Goal: Transaction & Acquisition: Purchase product/service

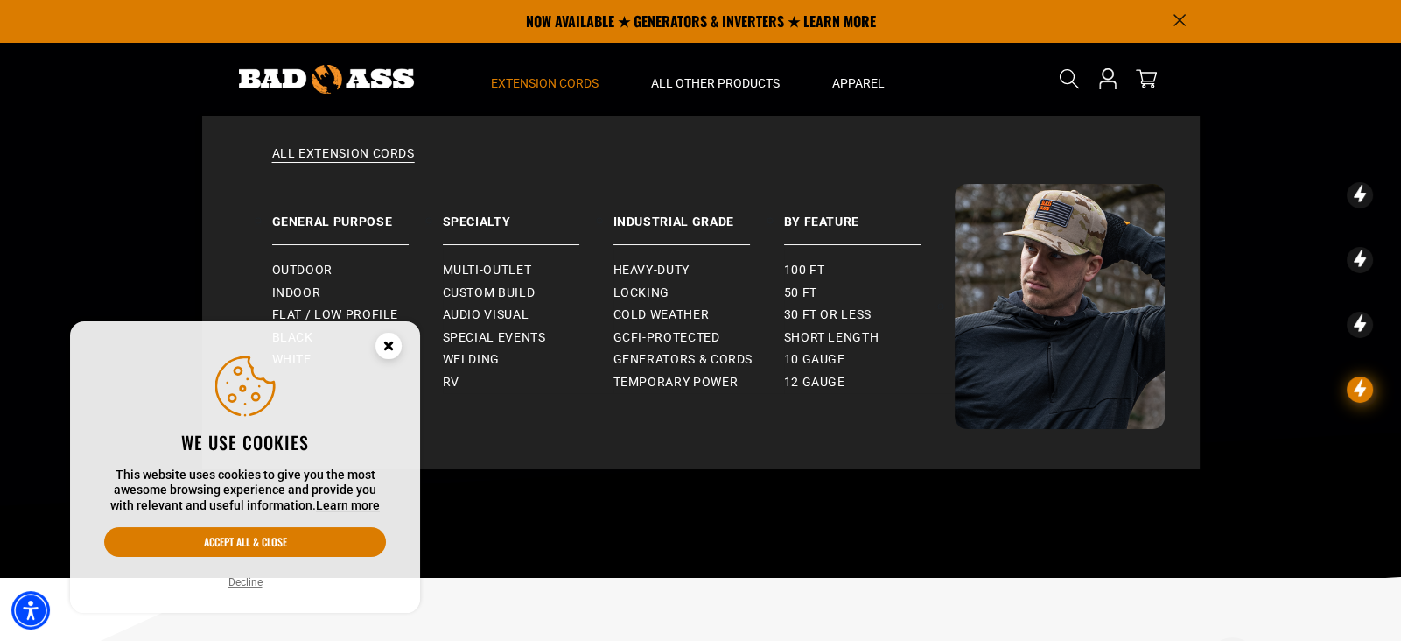
click at [578, 81] on span "Extension Cords" at bounding box center [545, 83] width 108 height 16
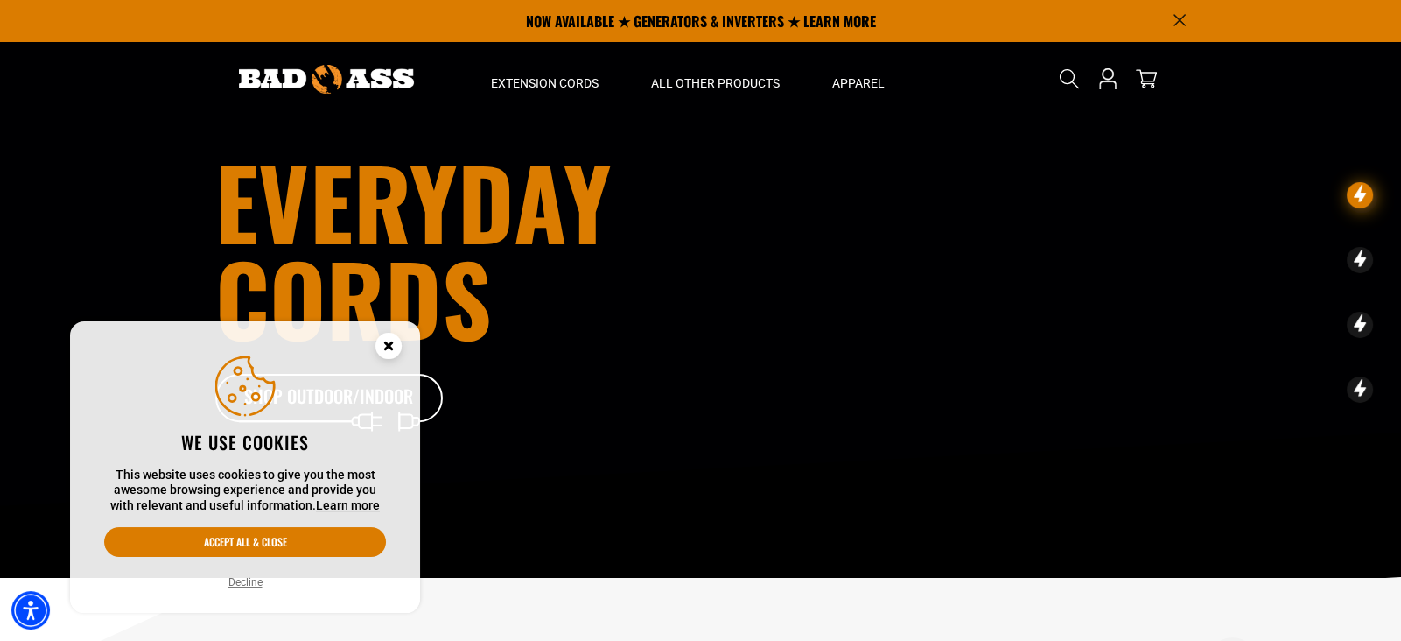
click at [387, 345] on icon "Close this option" at bounding box center [388, 345] width 6 height 6
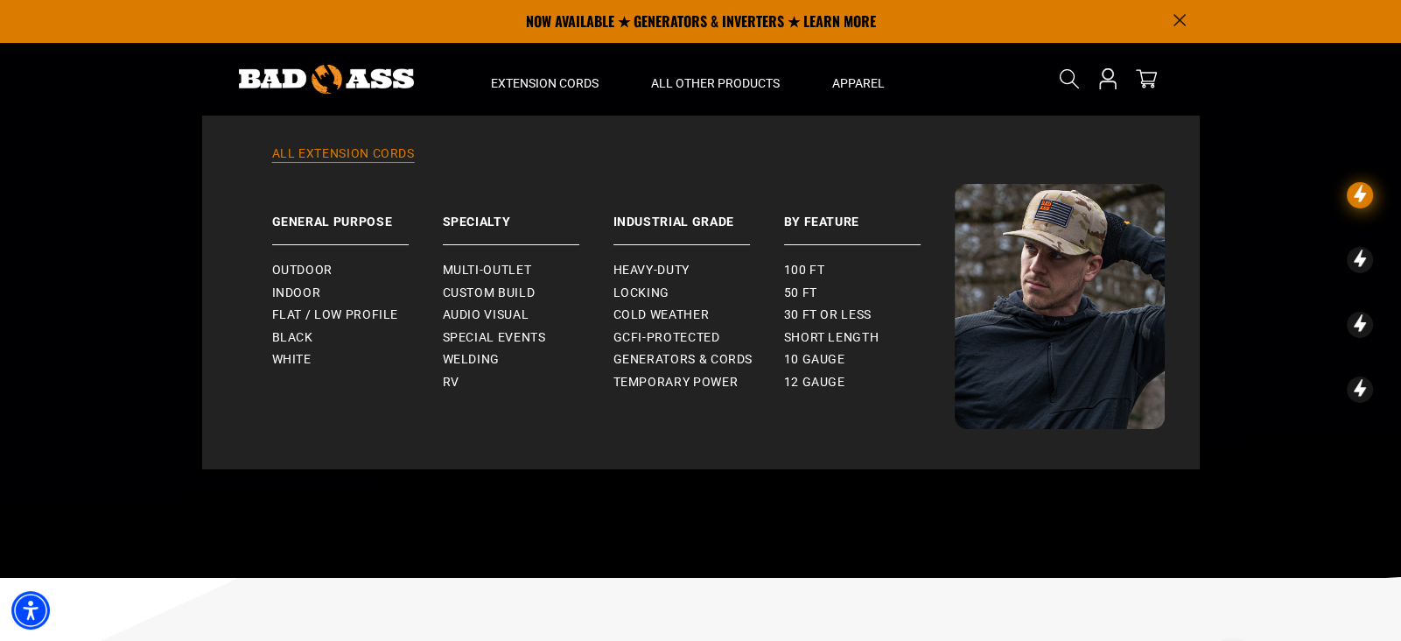
click at [391, 147] on link "All Extension Cords" at bounding box center [701, 164] width 928 height 39
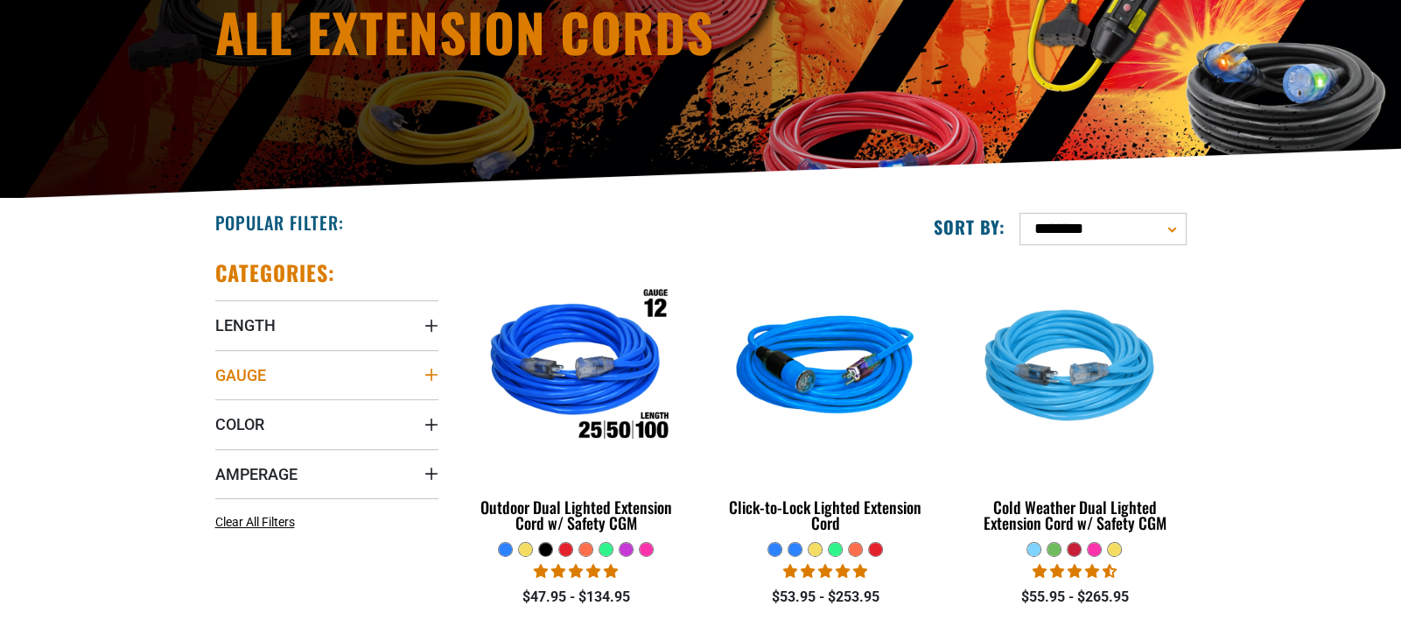
scroll to position [245, 0]
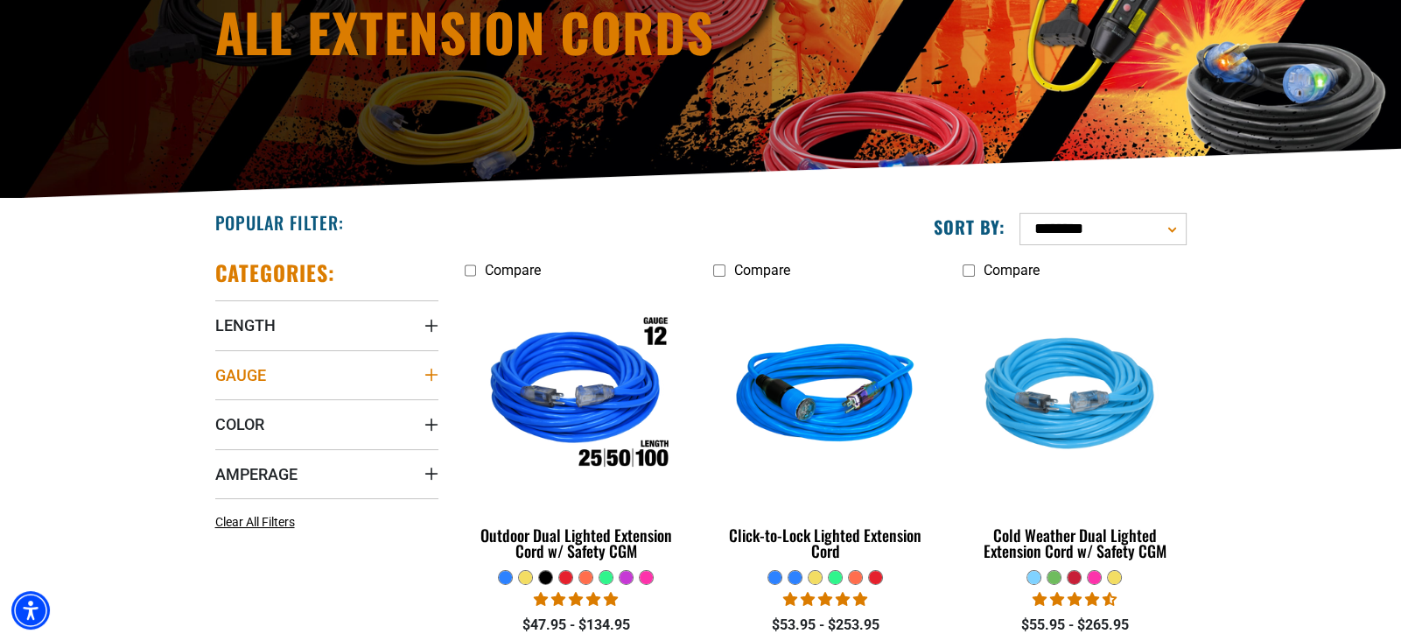
click at [432, 375] on icon "Gauge" at bounding box center [431, 375] width 14 height 14
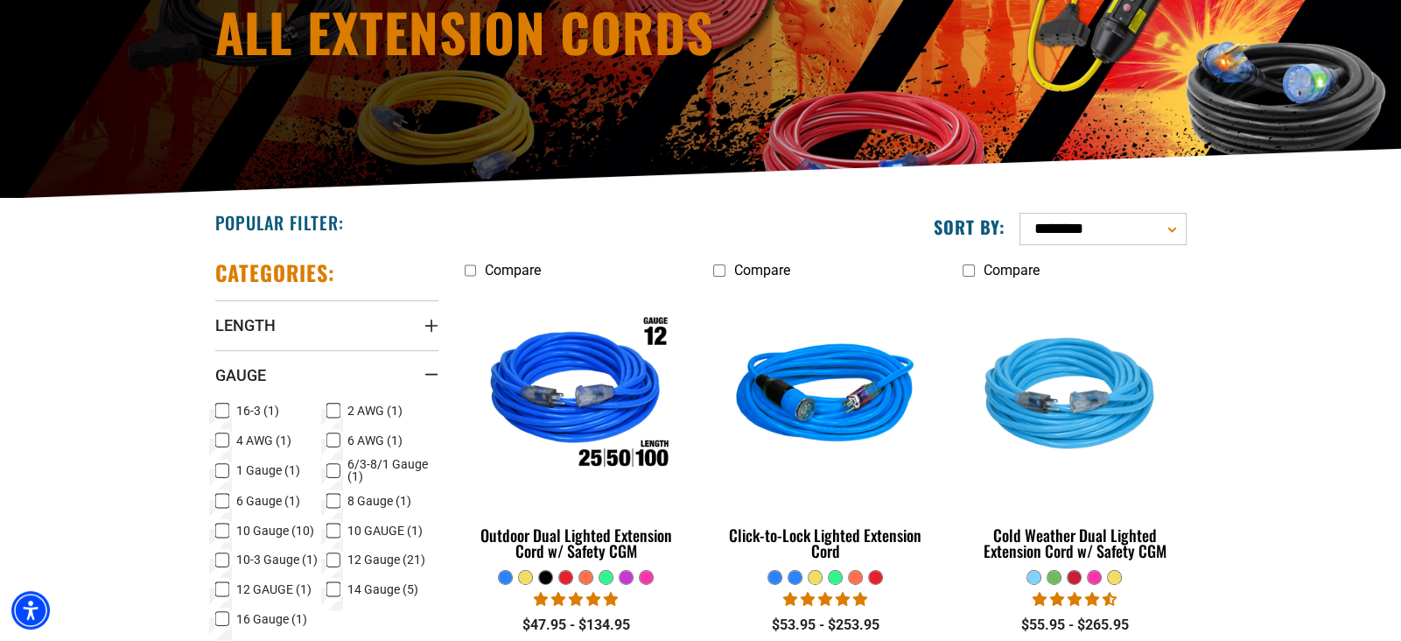
click at [337, 556] on icon at bounding box center [333, 560] width 14 height 23
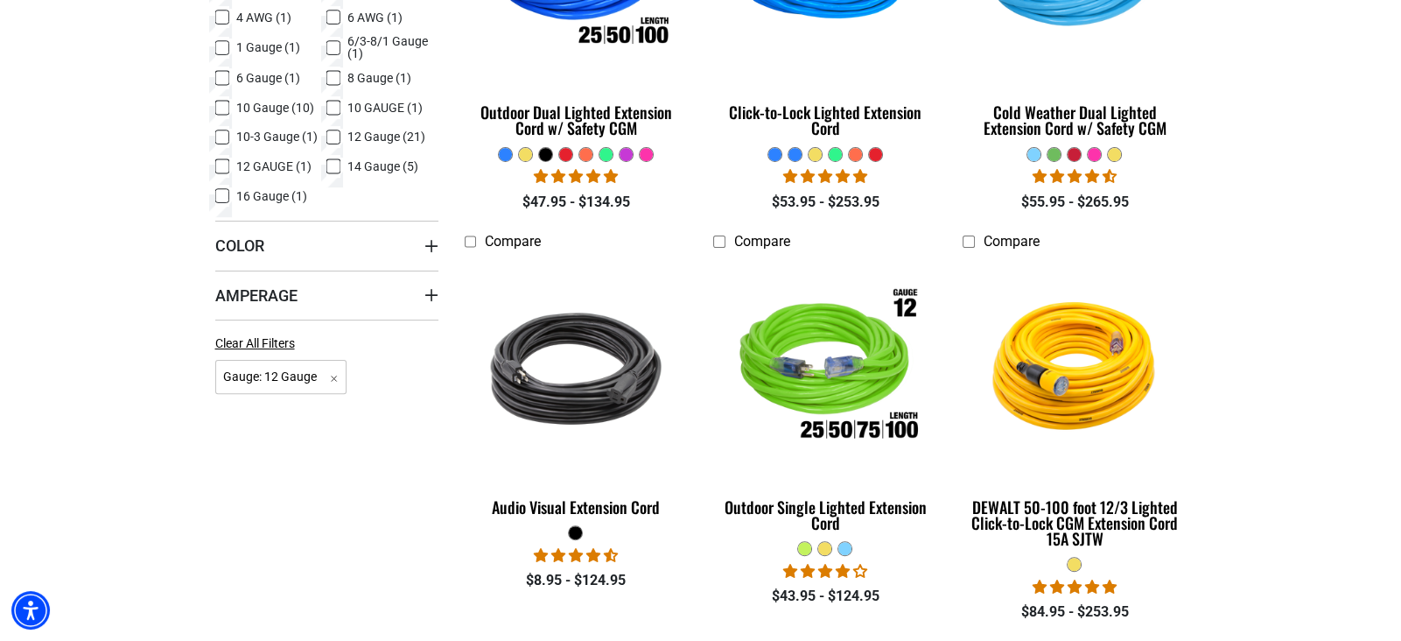
scroll to position [769, 0]
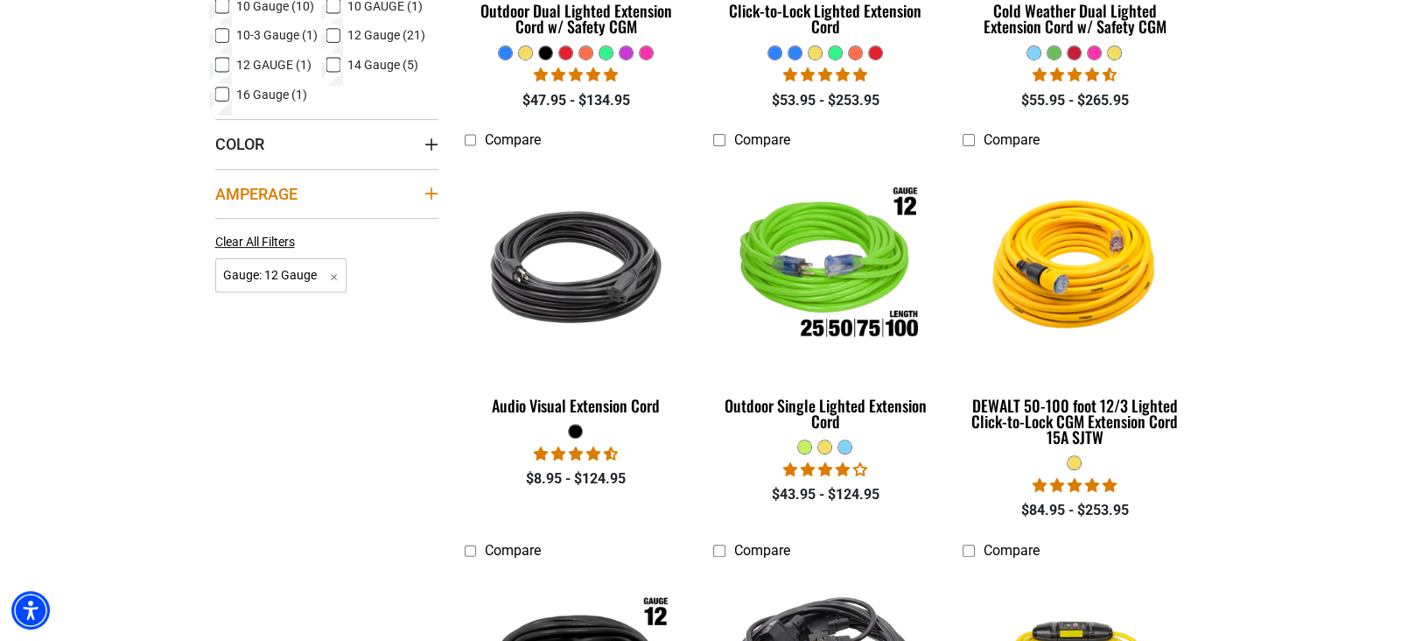
click at [431, 191] on icon "Amperage" at bounding box center [430, 193] width 12 height 12
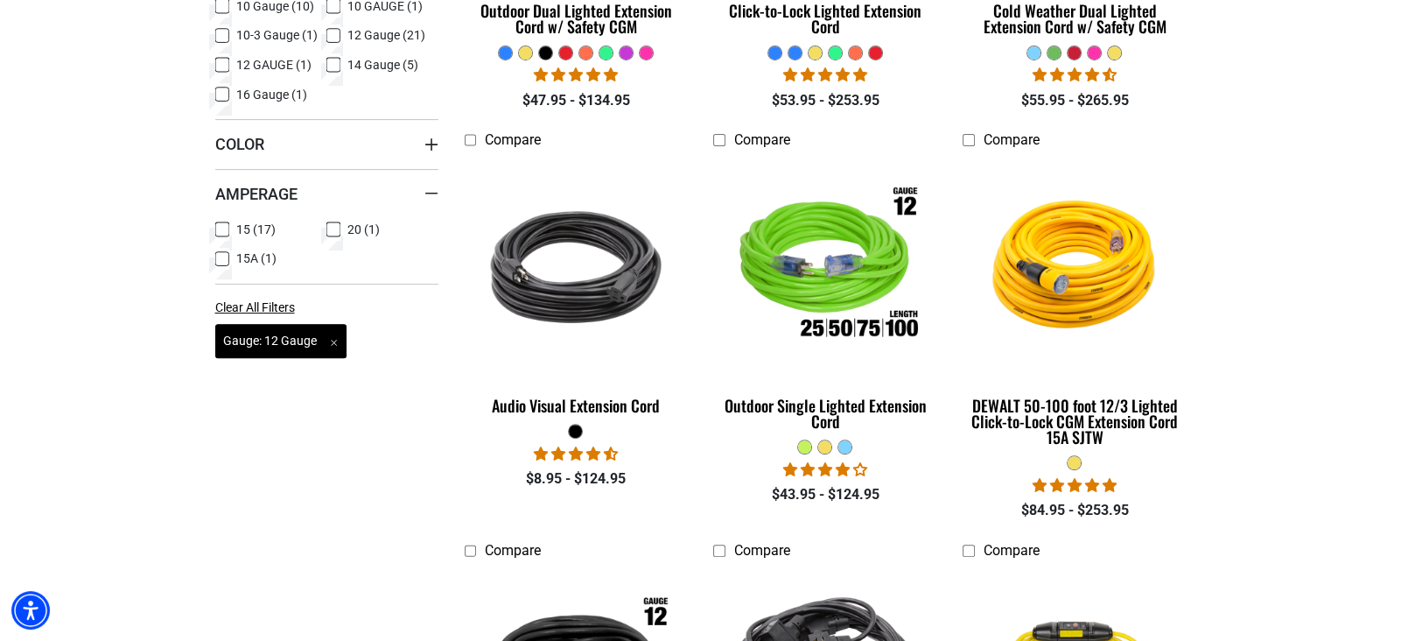
click at [337, 340] on span "Gauge: 12 Gauge Remove filter" at bounding box center [281, 341] width 132 height 34
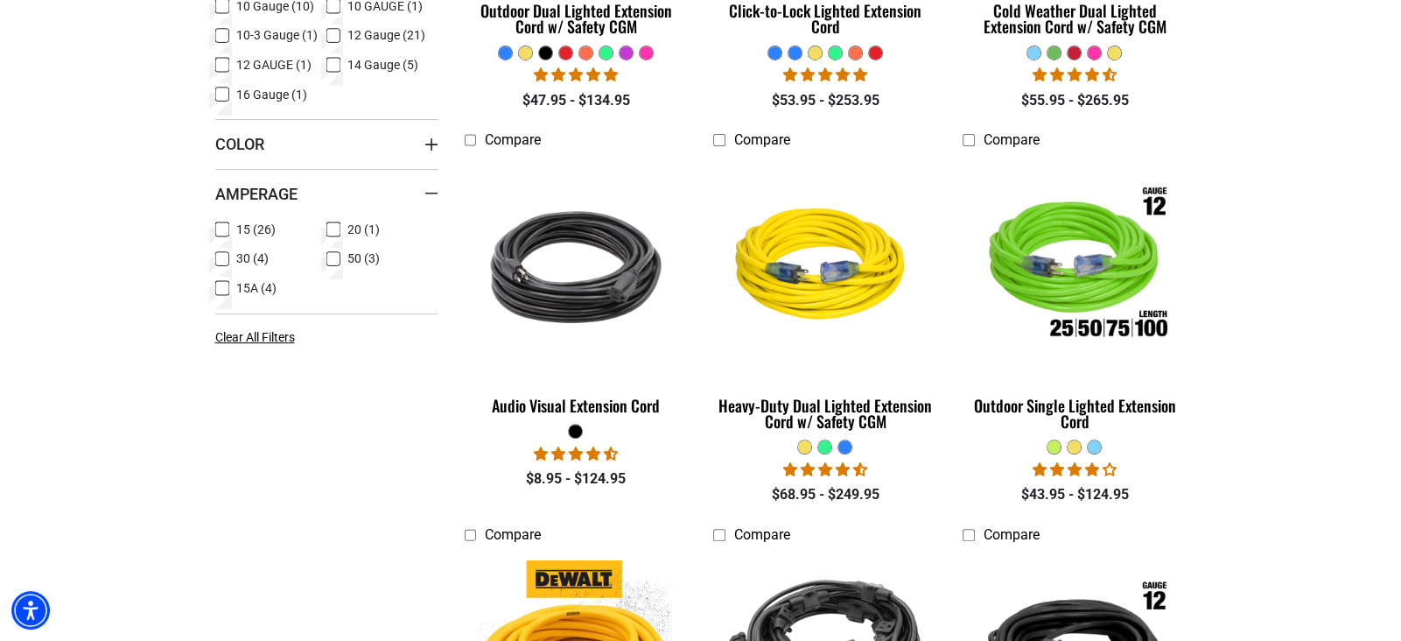
click at [225, 256] on icon at bounding box center [222, 259] width 14 height 23
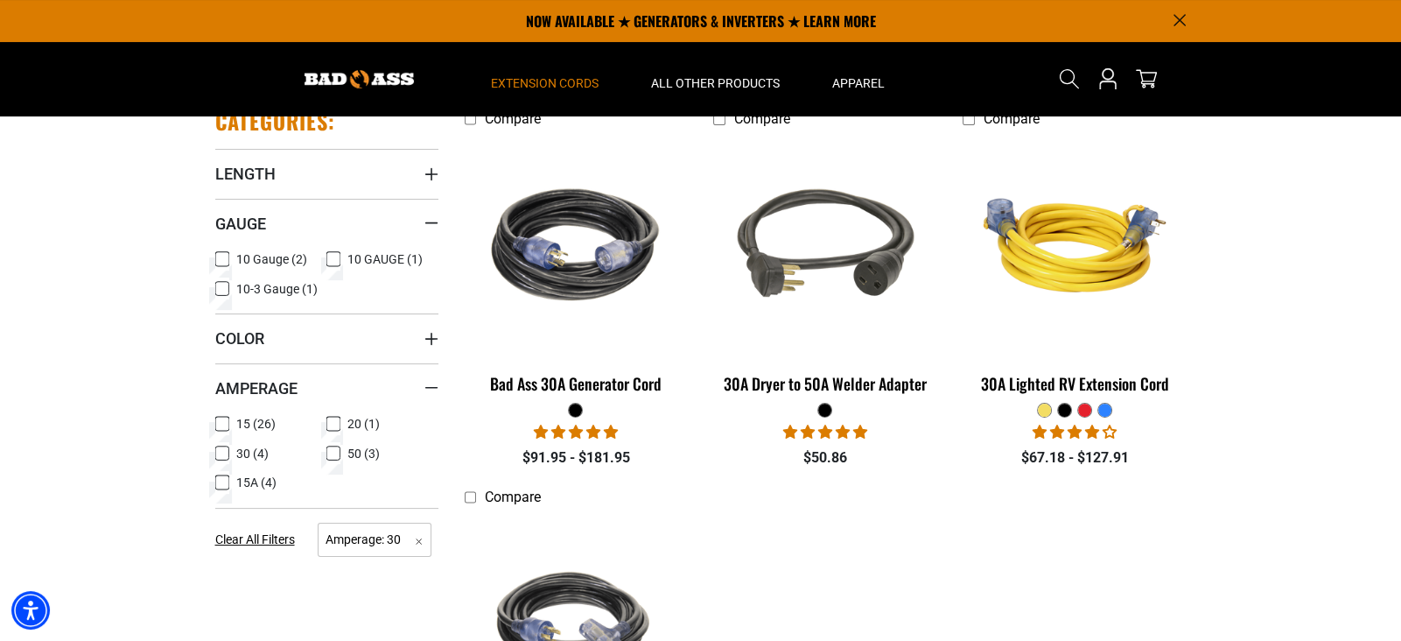
scroll to position [315, 0]
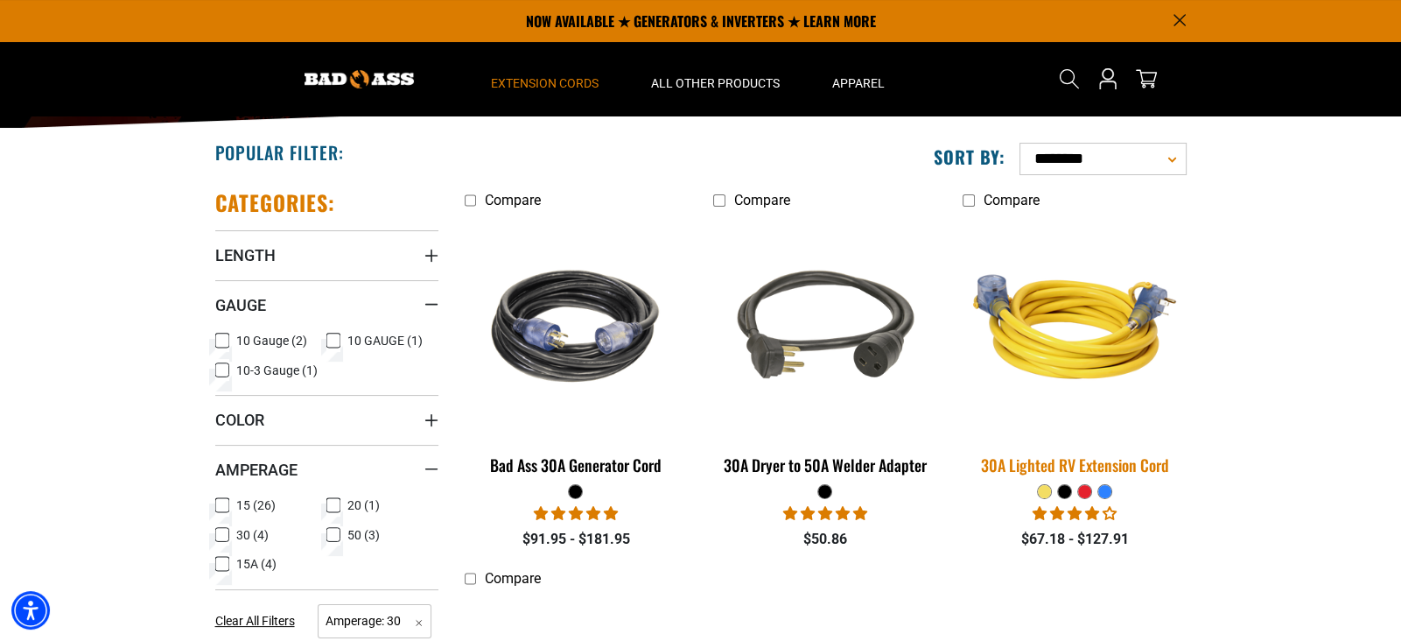
click at [1058, 348] on img at bounding box center [1074, 326] width 245 height 224
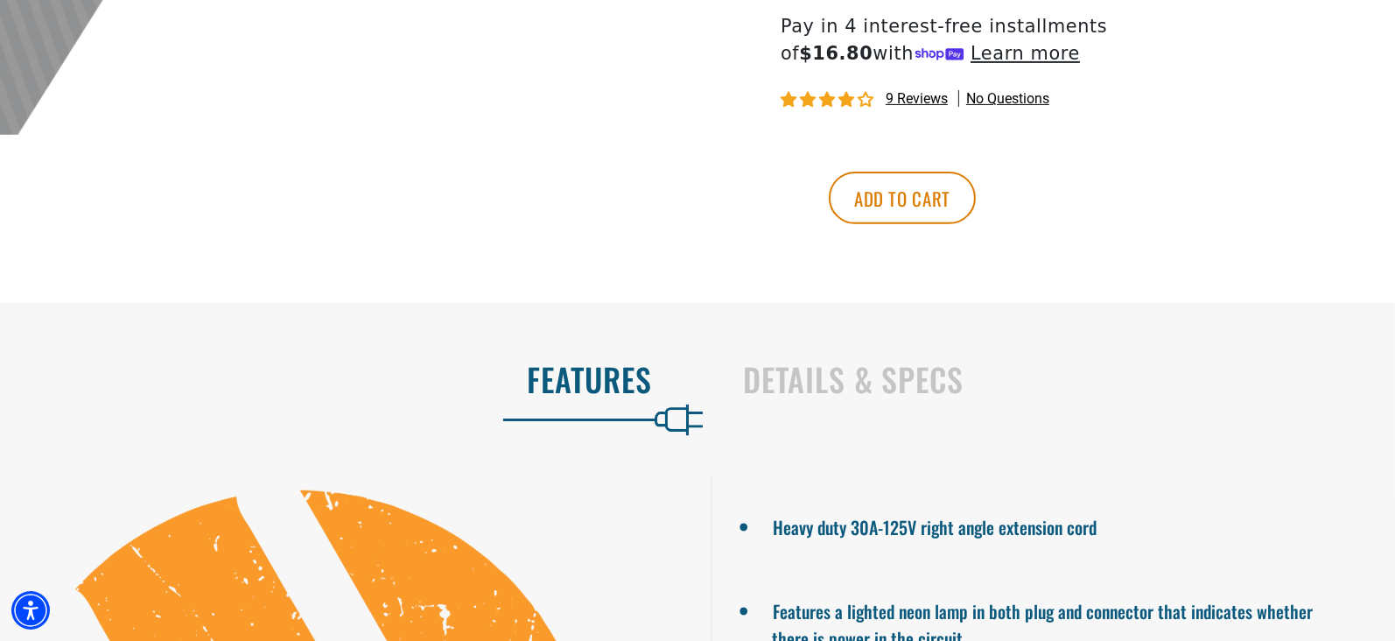
scroll to position [905, 0]
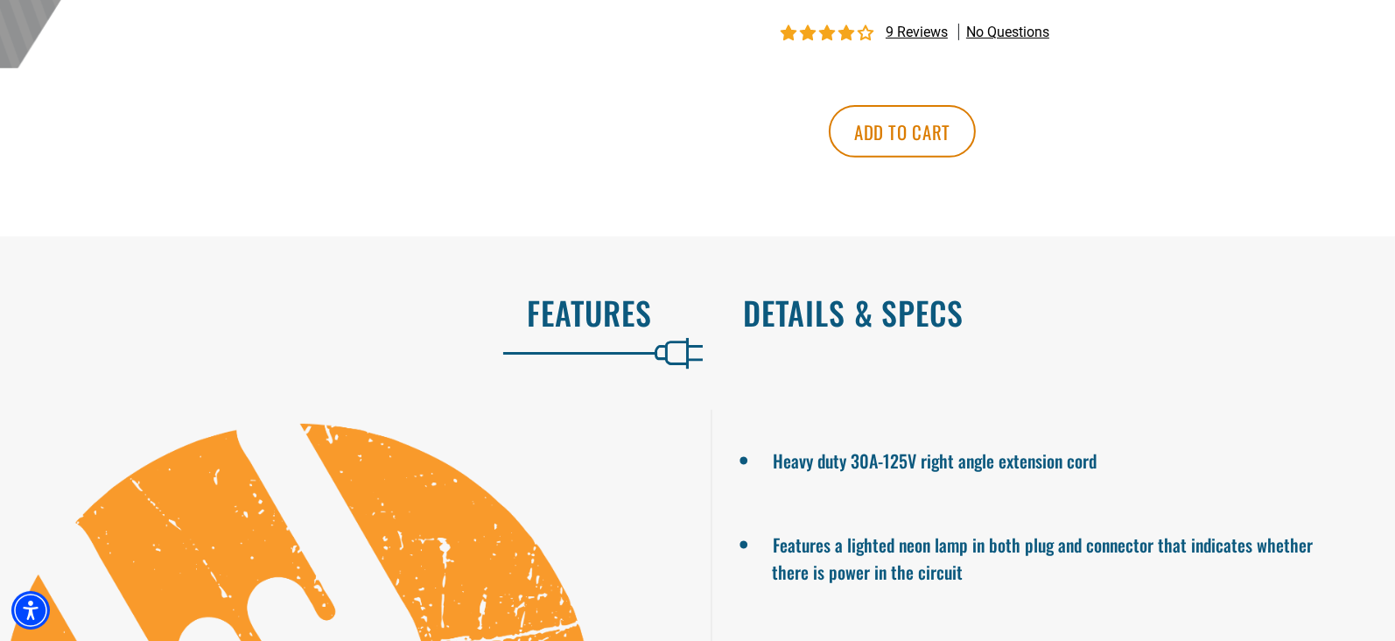
click at [896, 311] on h2 "Details & Specs" at bounding box center [1050, 312] width 615 height 37
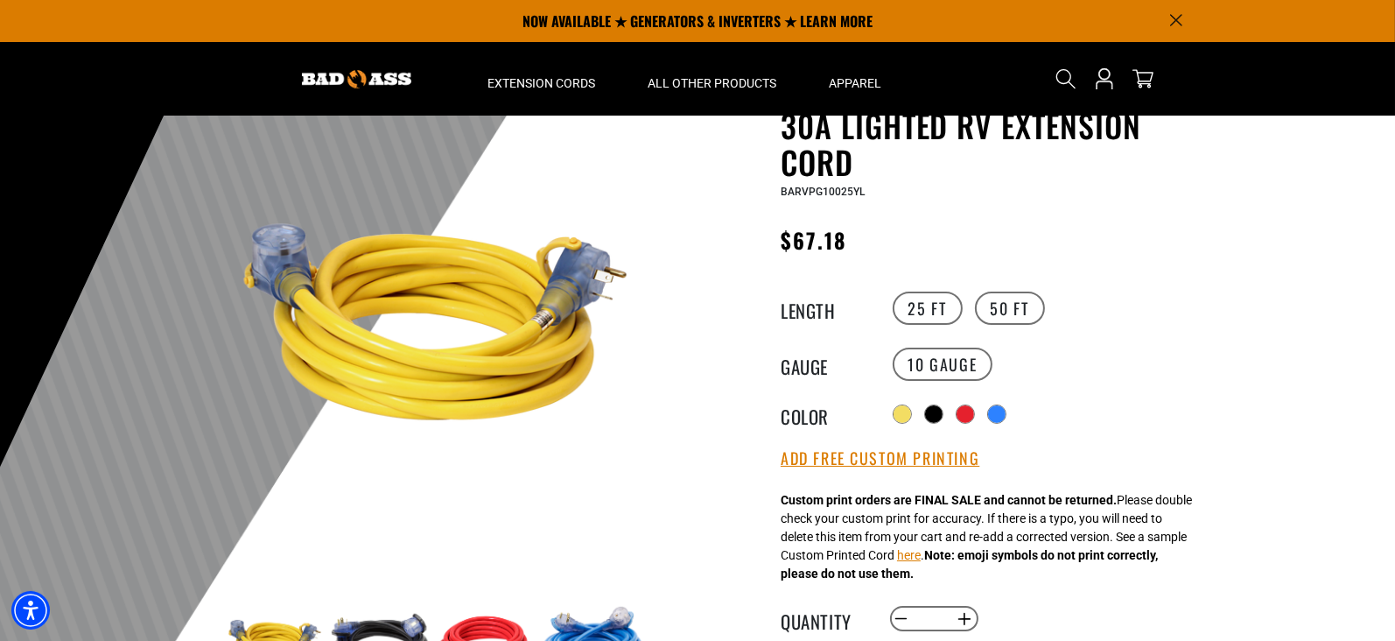
scroll to position [0, 0]
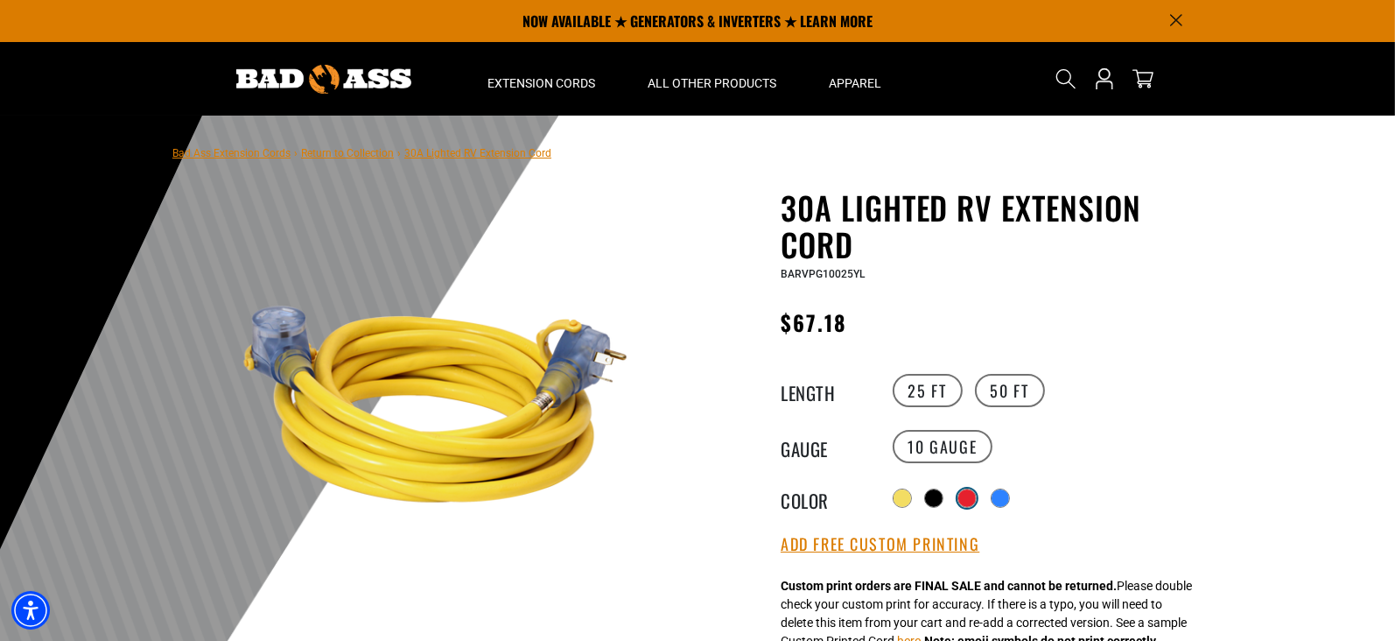
click at [970, 493] on div at bounding box center [967, 498] width 18 height 18
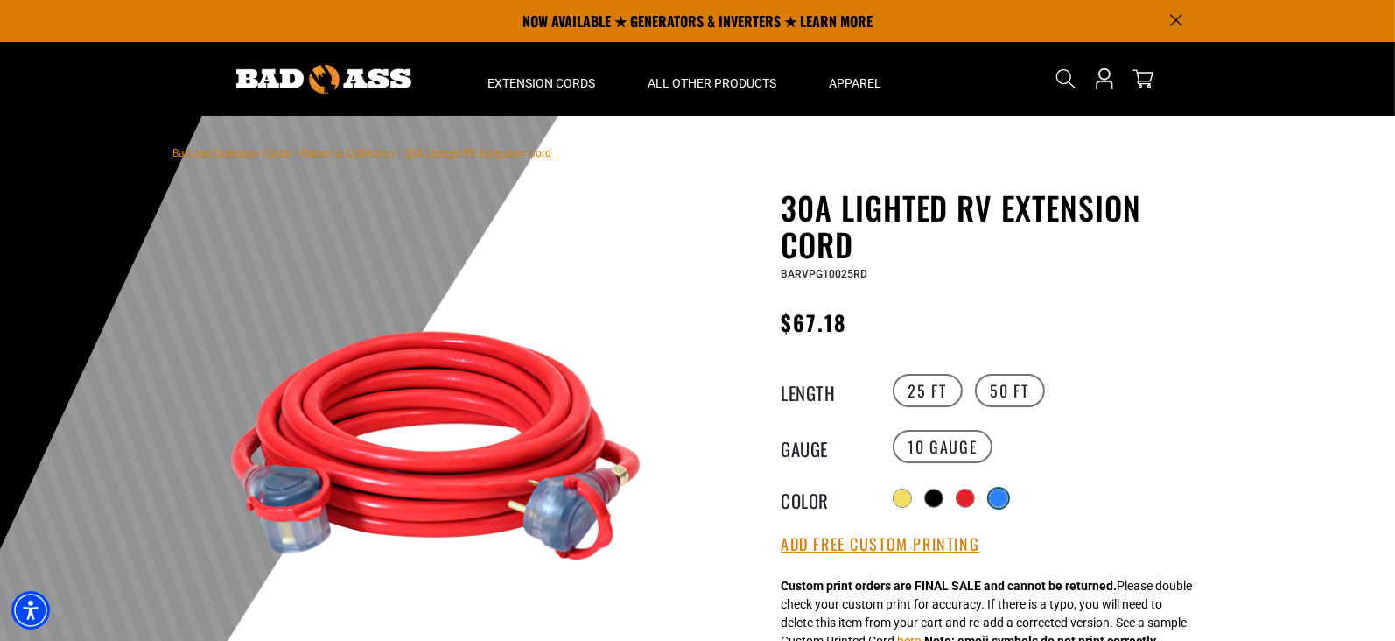
click at [999, 493] on div at bounding box center [999, 498] width 18 height 18
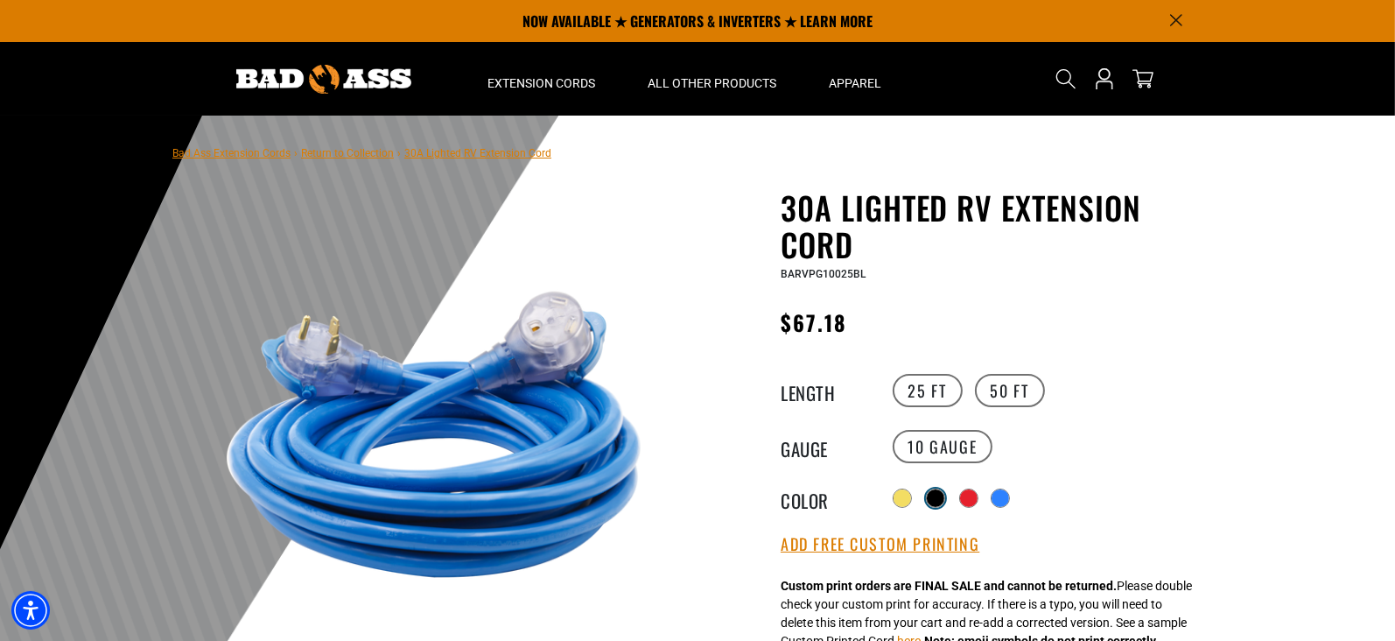
click at [933, 494] on div at bounding box center [936, 498] width 18 height 18
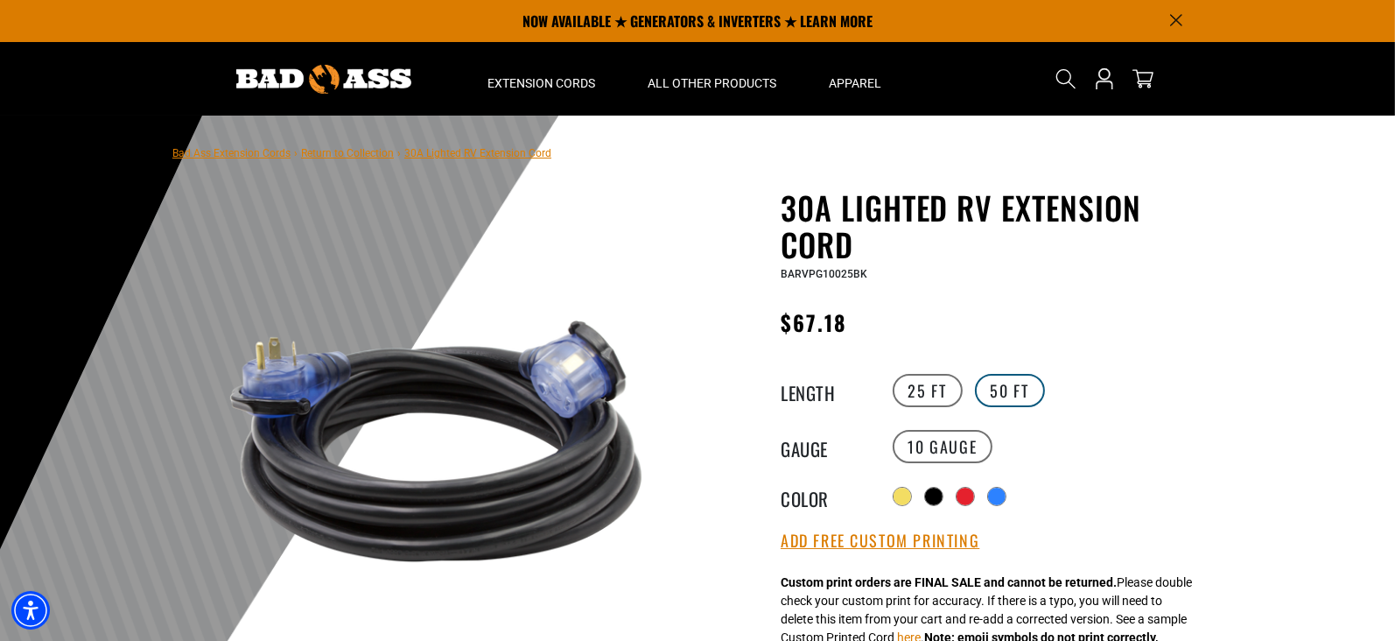
click at [998, 383] on label "50 FT" at bounding box center [1010, 390] width 70 height 33
click at [949, 442] on label "10 Gauge" at bounding box center [943, 446] width 101 height 33
click at [935, 389] on label "25 FT" at bounding box center [928, 390] width 70 height 33
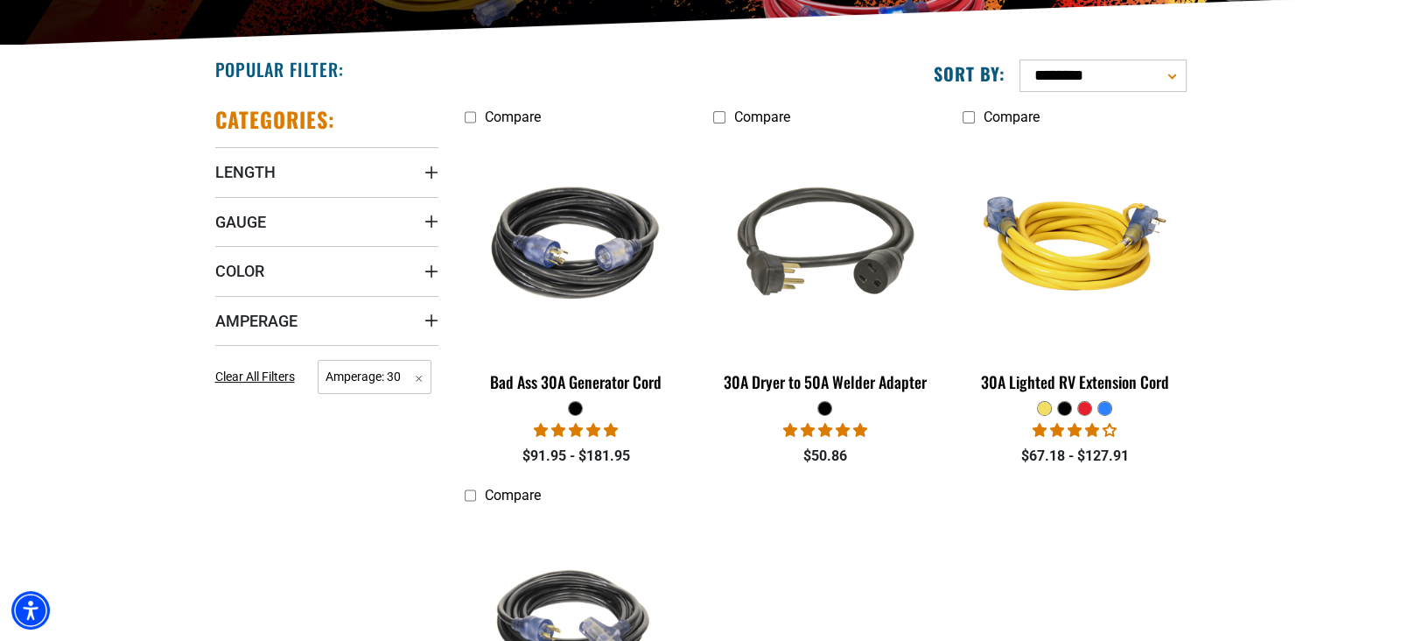
scroll to position [455, 0]
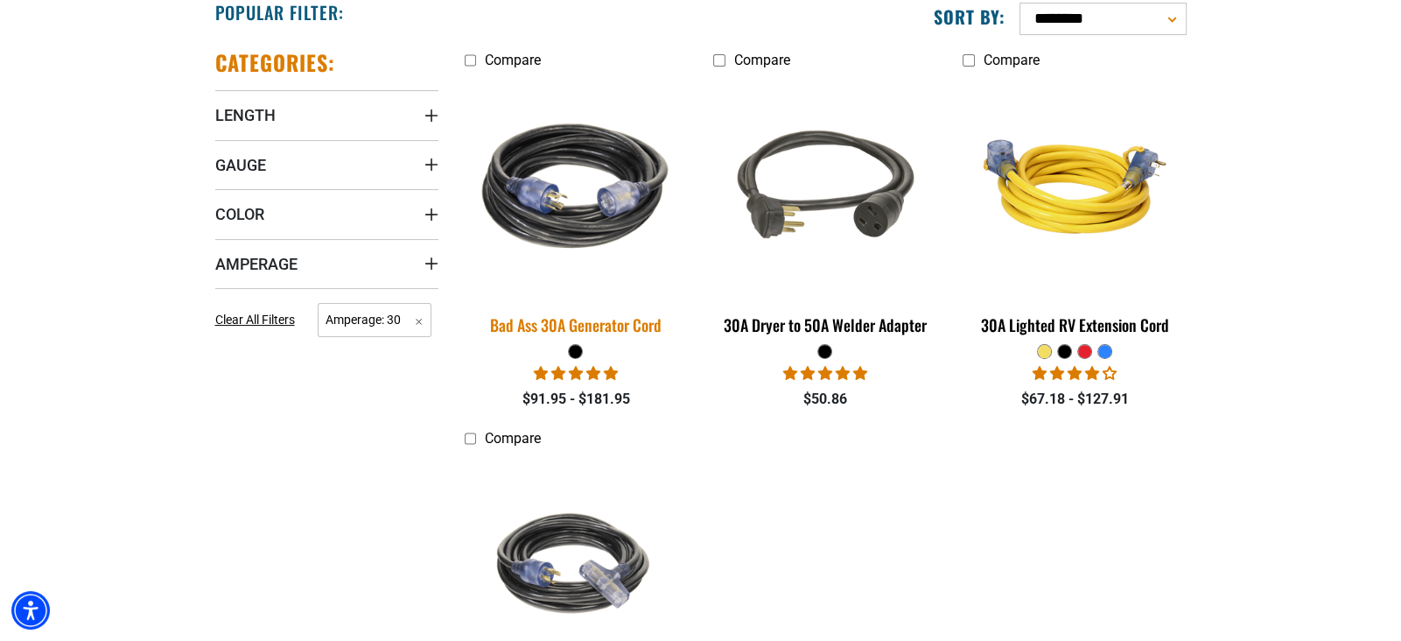
click at [619, 322] on div "Bad Ass 30A Generator Cord" at bounding box center [576, 325] width 223 height 16
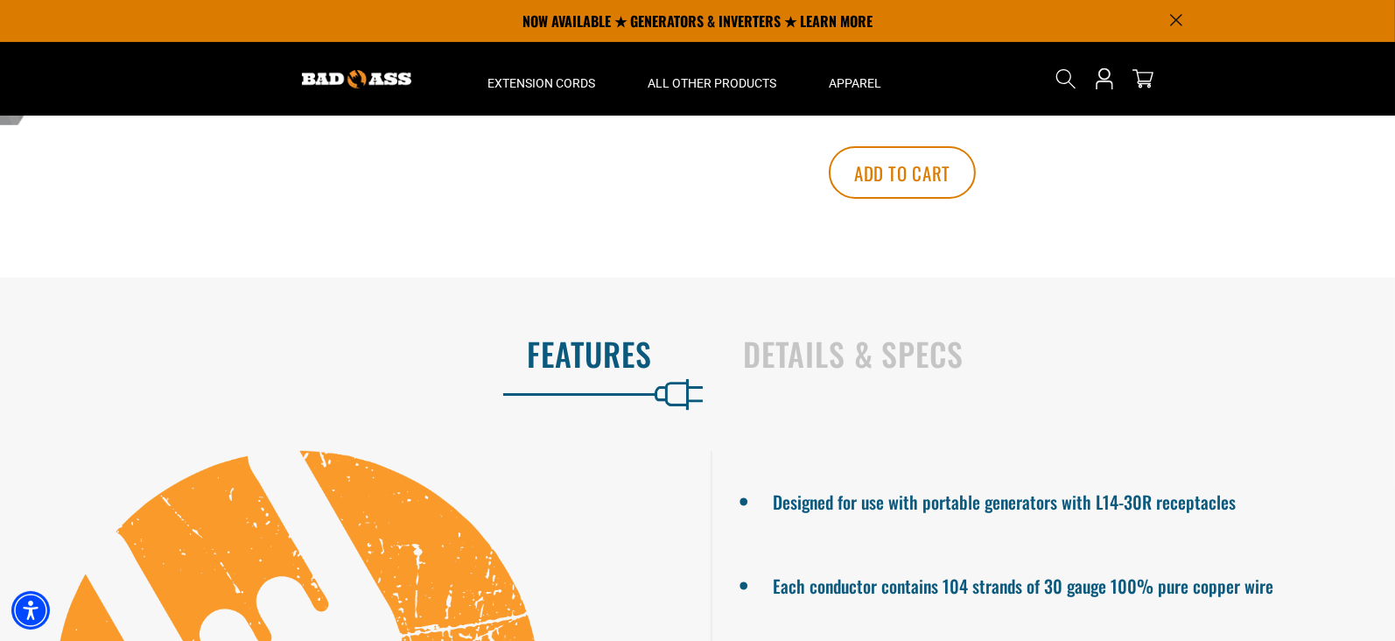
scroll to position [665, 0]
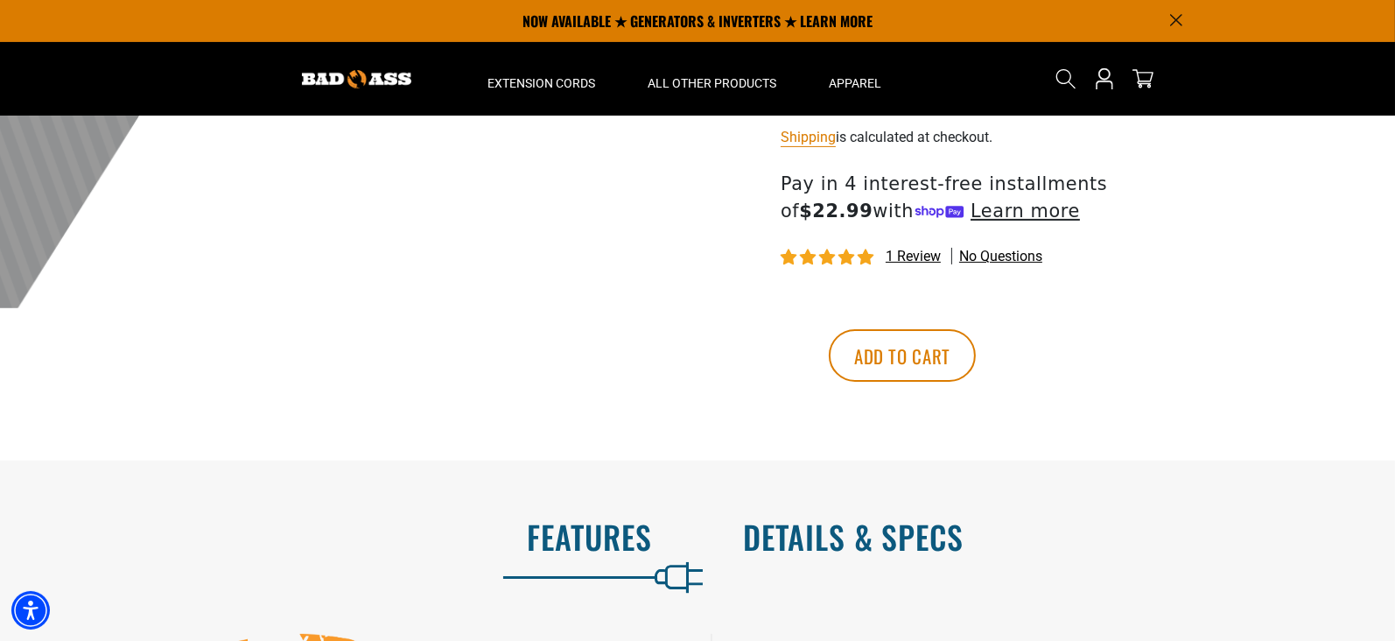
click at [893, 539] on h2 "Details & Specs" at bounding box center [1050, 536] width 615 height 37
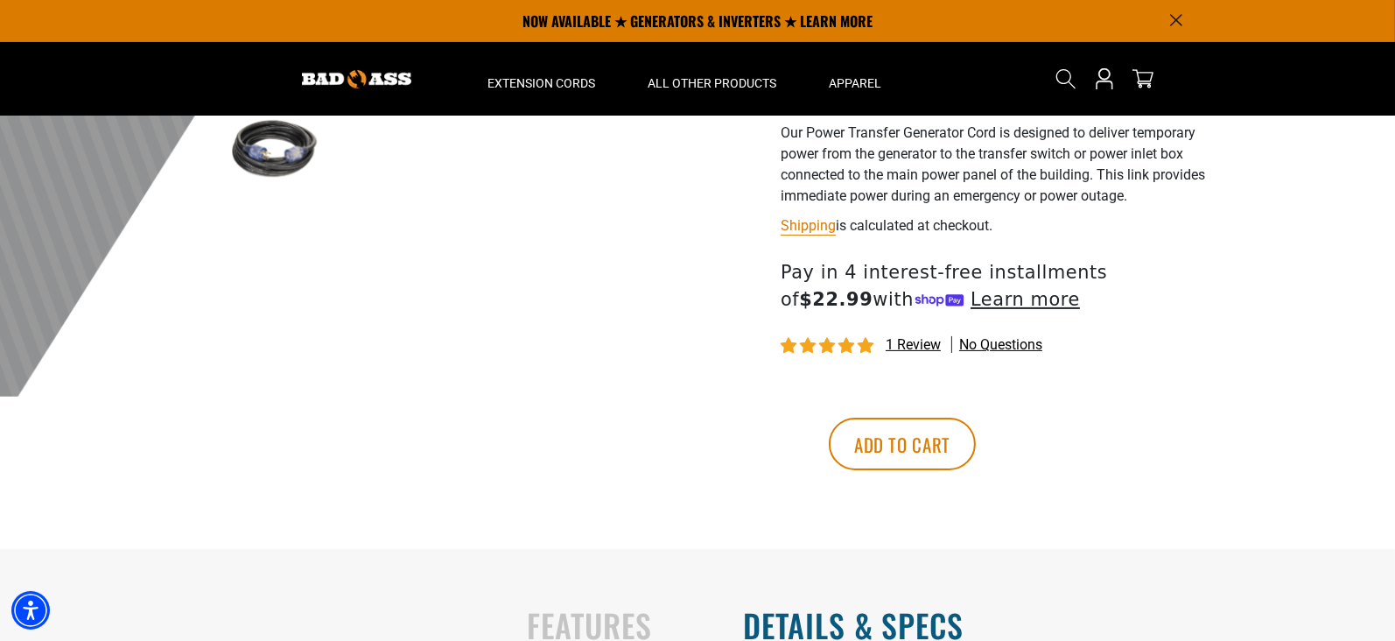
scroll to position [419, 0]
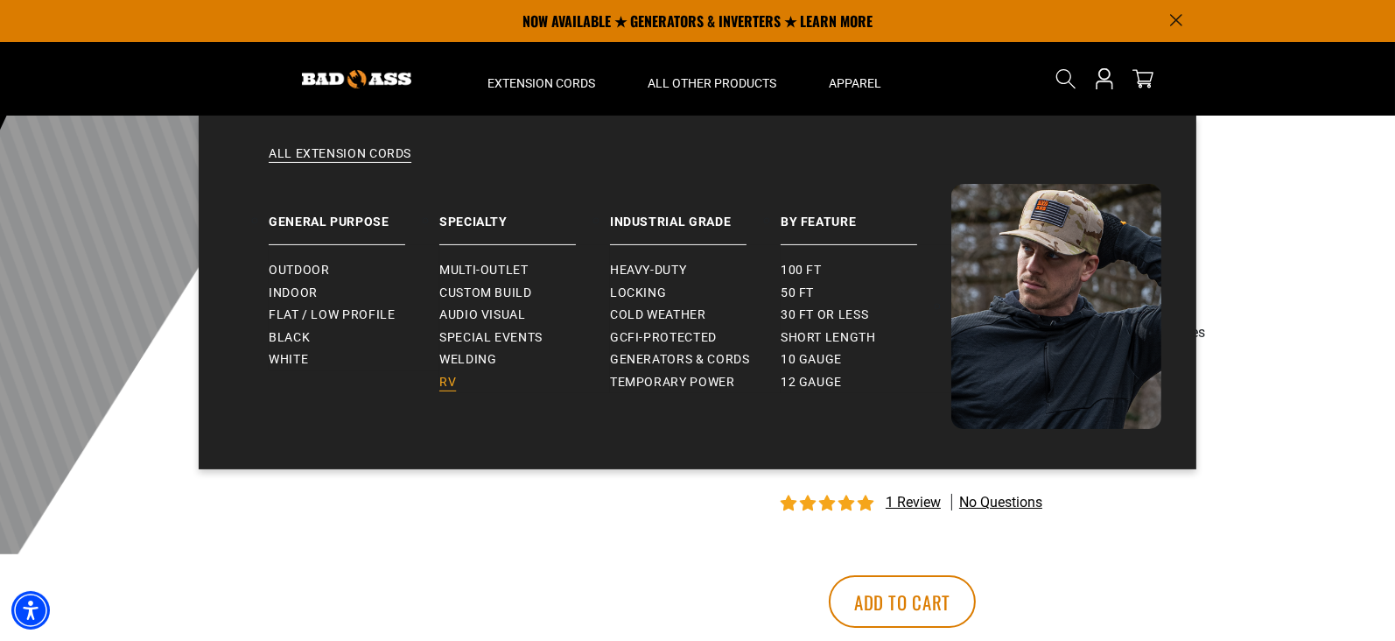
click at [449, 380] on span "RV" at bounding box center [447, 383] width 17 height 16
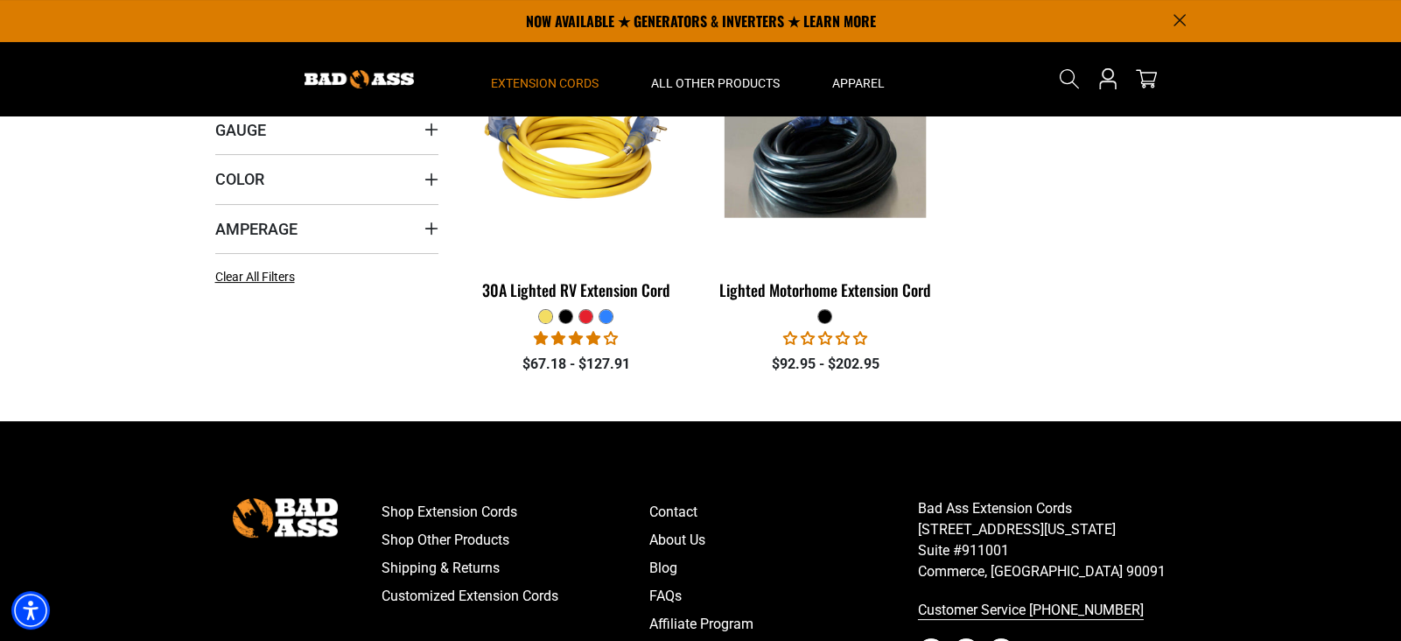
scroll to position [455, 0]
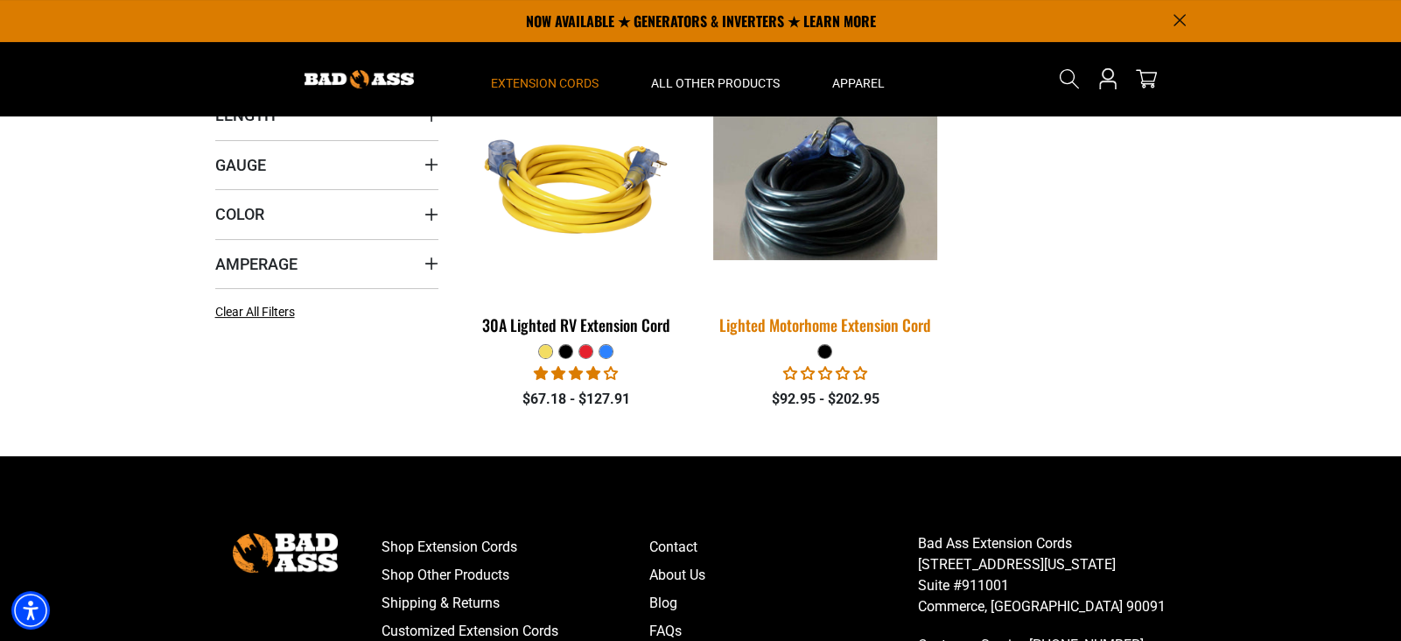
click at [829, 321] on div "Lighted Motorhome Extension Cord" at bounding box center [824, 325] width 223 height 16
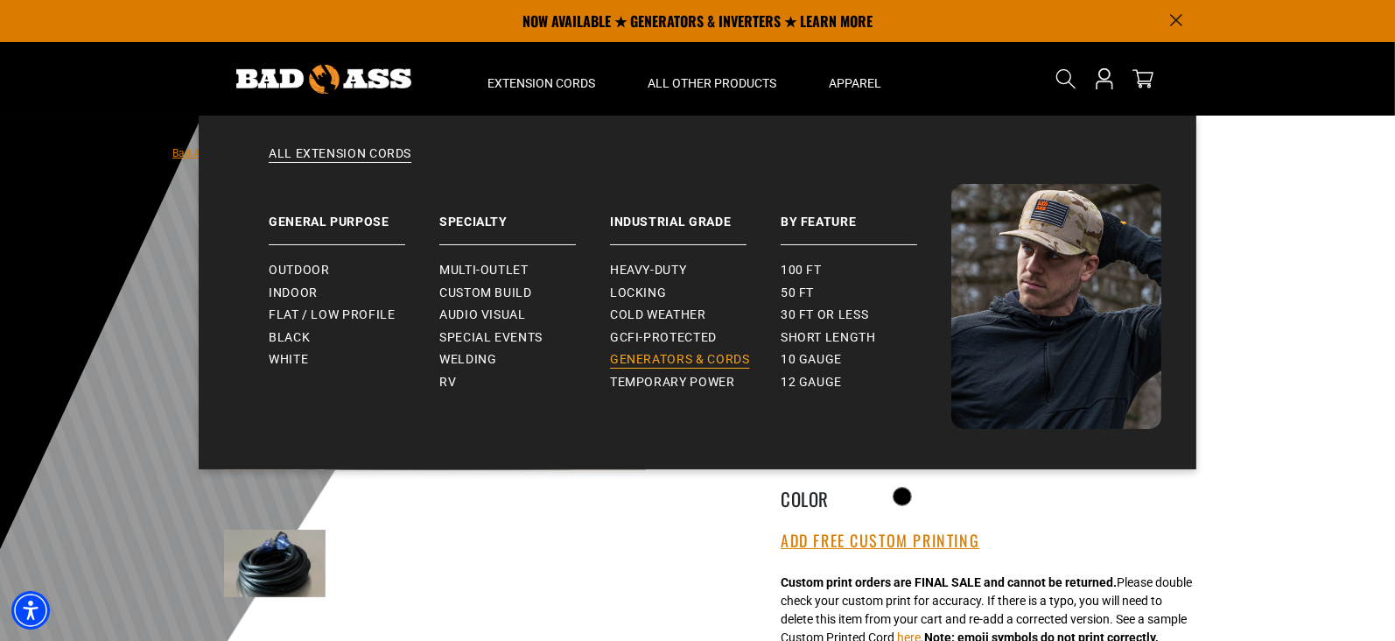
click at [645, 359] on span "Generators & Cords" at bounding box center [680, 360] width 140 height 16
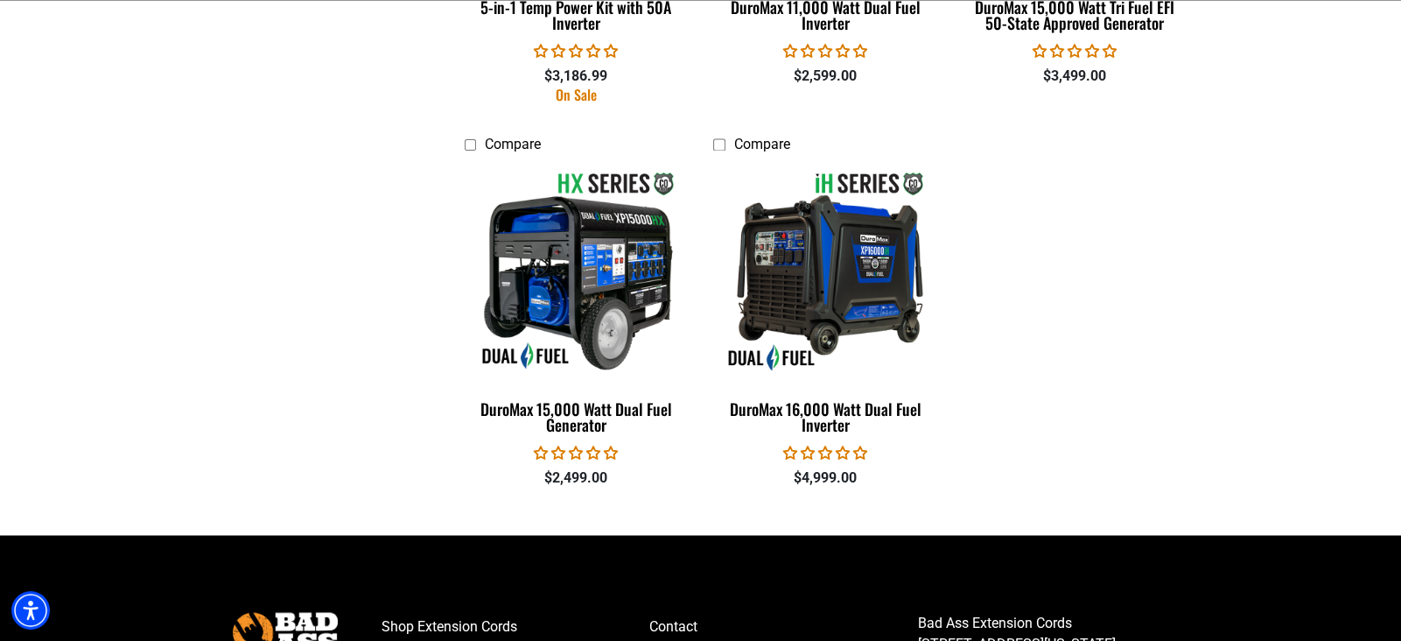
scroll to position [3675, 0]
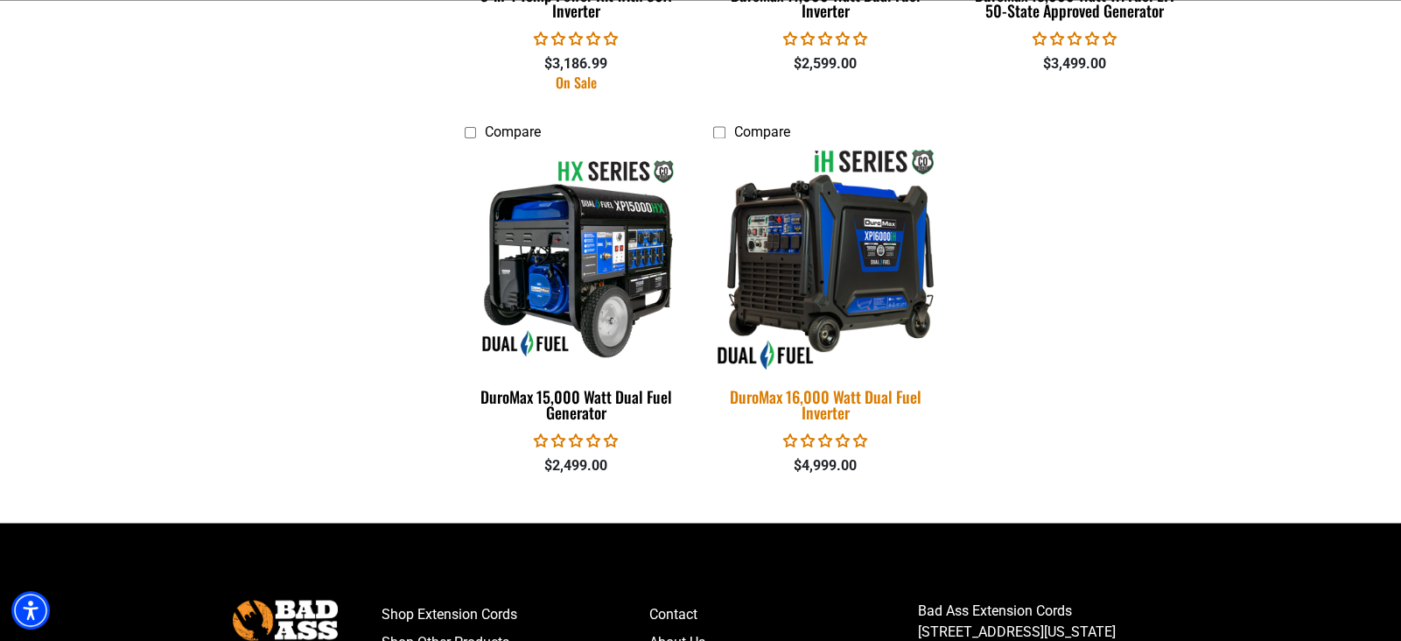
click at [844, 395] on div "DuroMax 16,000 Watt Dual Fuel Inverter" at bounding box center [824, 405] width 223 height 32
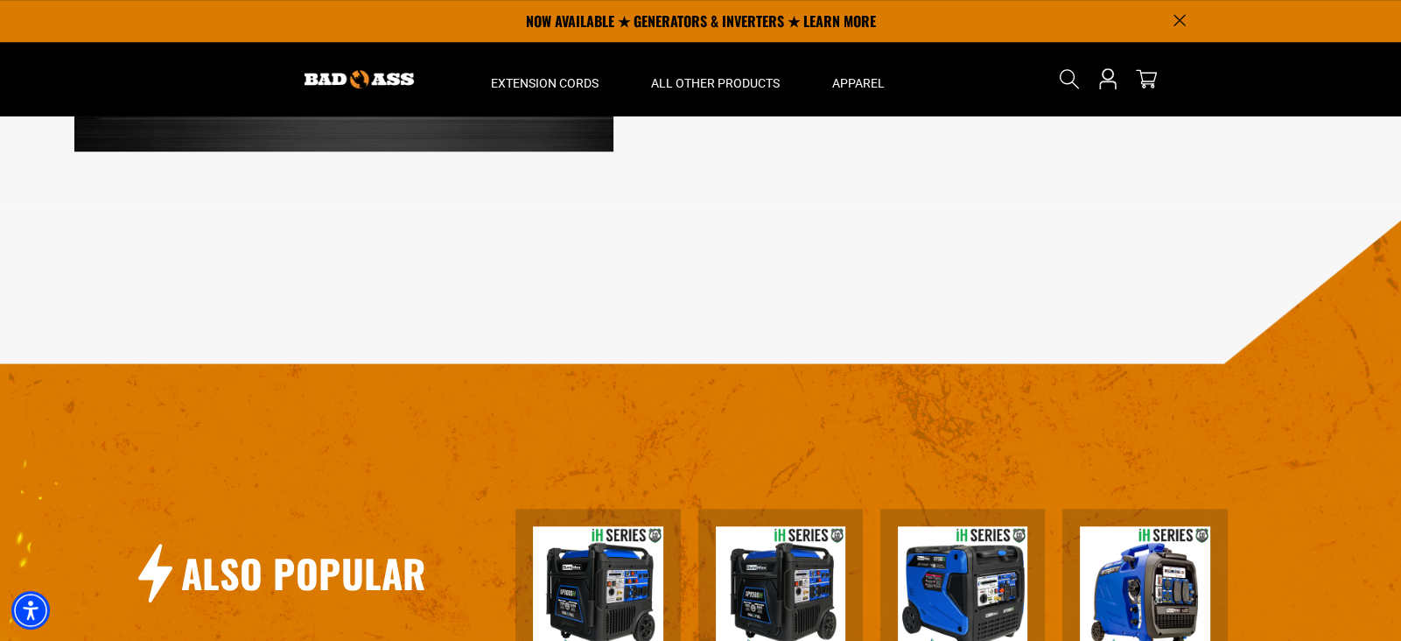
scroll to position [1820, 0]
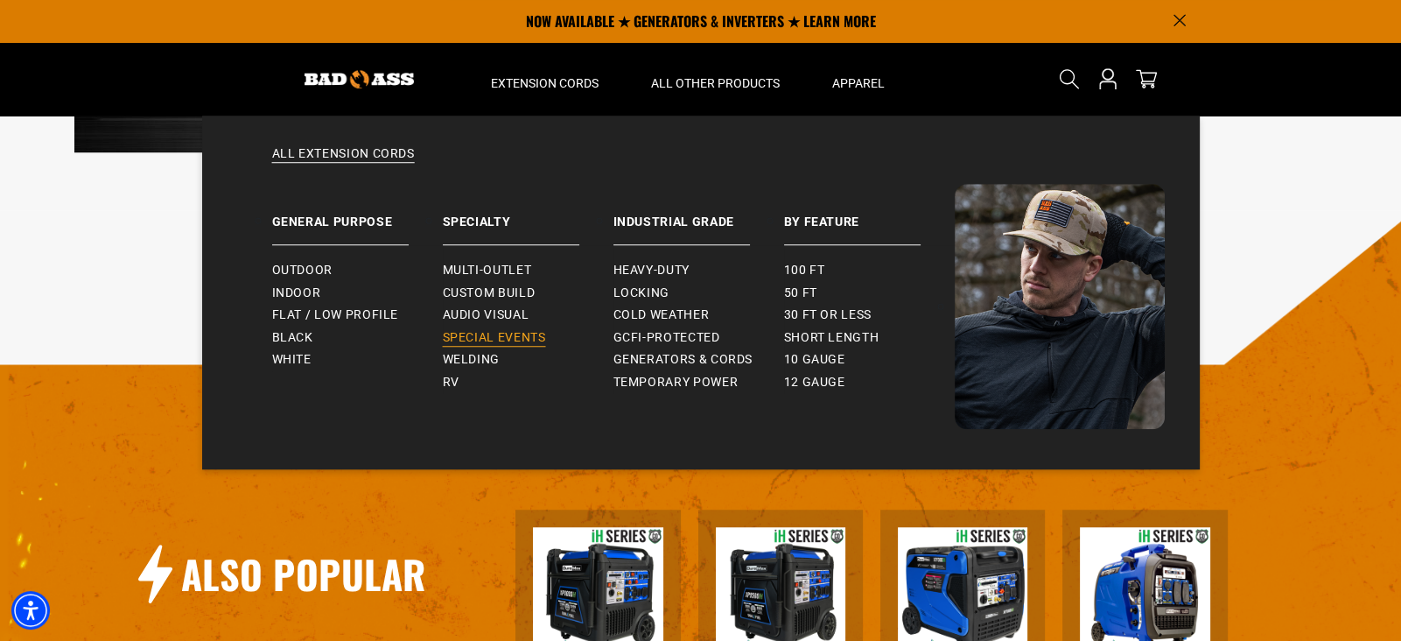
click at [461, 333] on span "Special Events" at bounding box center [494, 338] width 103 height 16
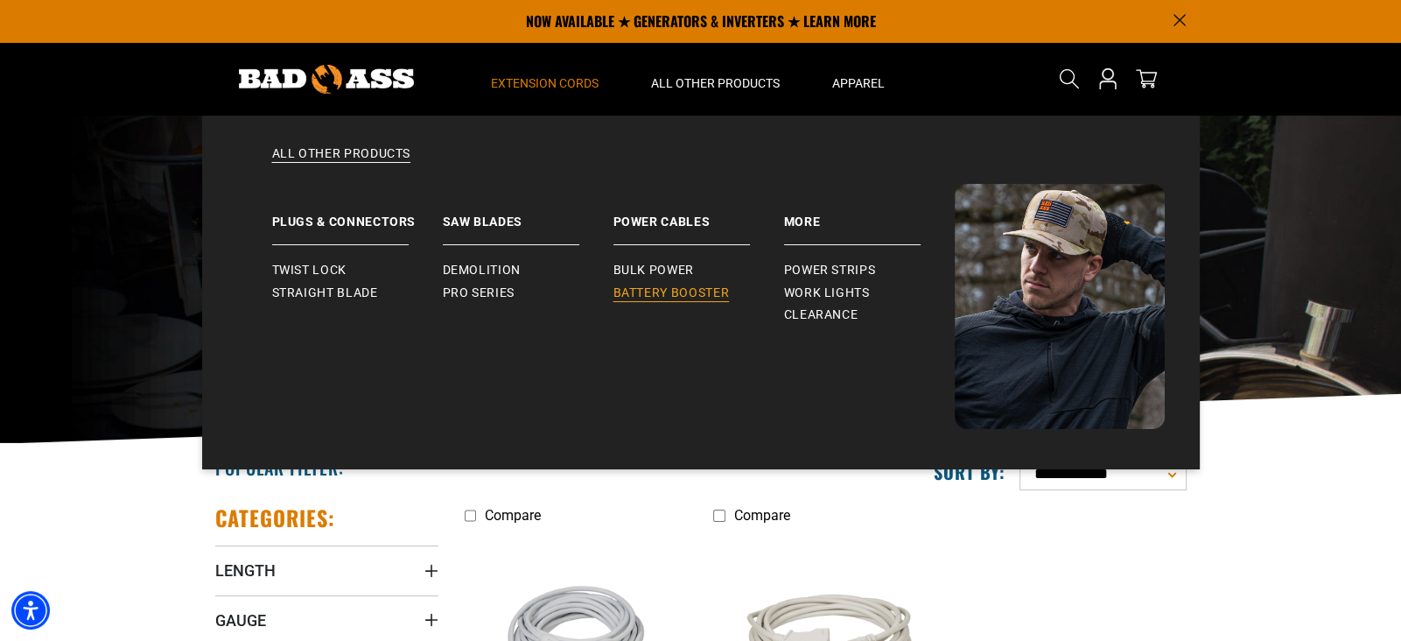
click at [678, 291] on span "Battery Booster" at bounding box center [671, 293] width 116 height 16
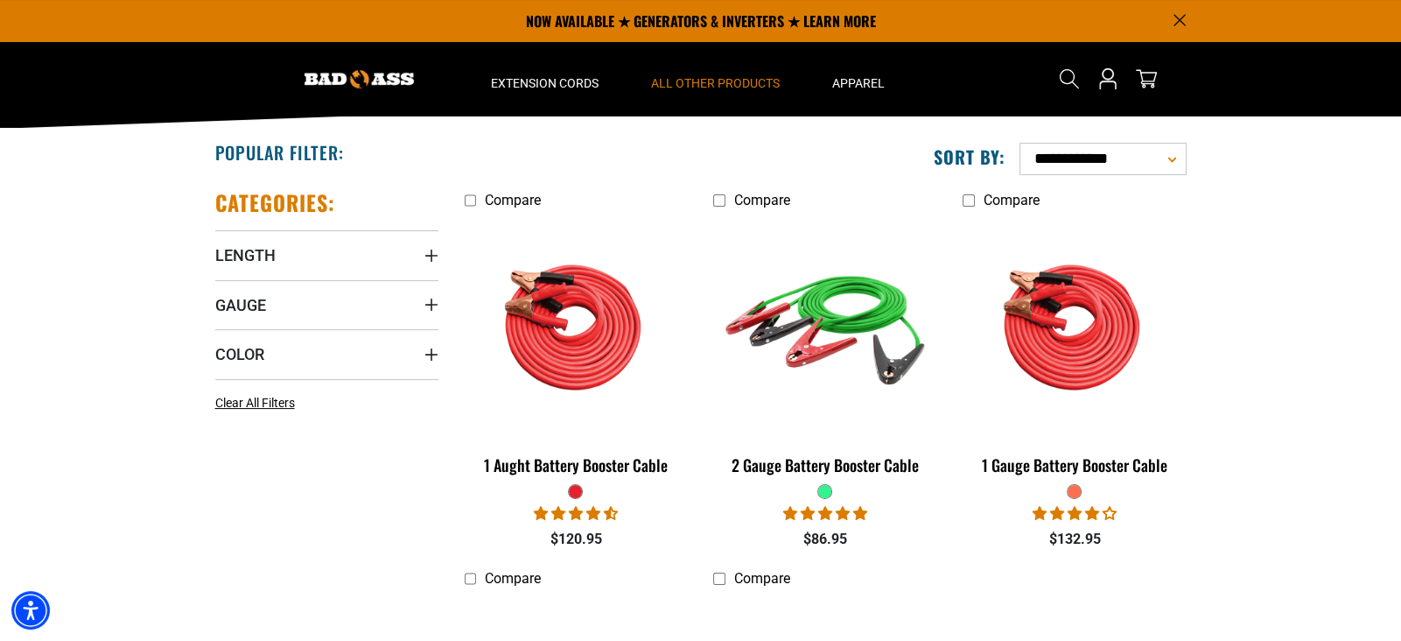
scroll to position [280, 0]
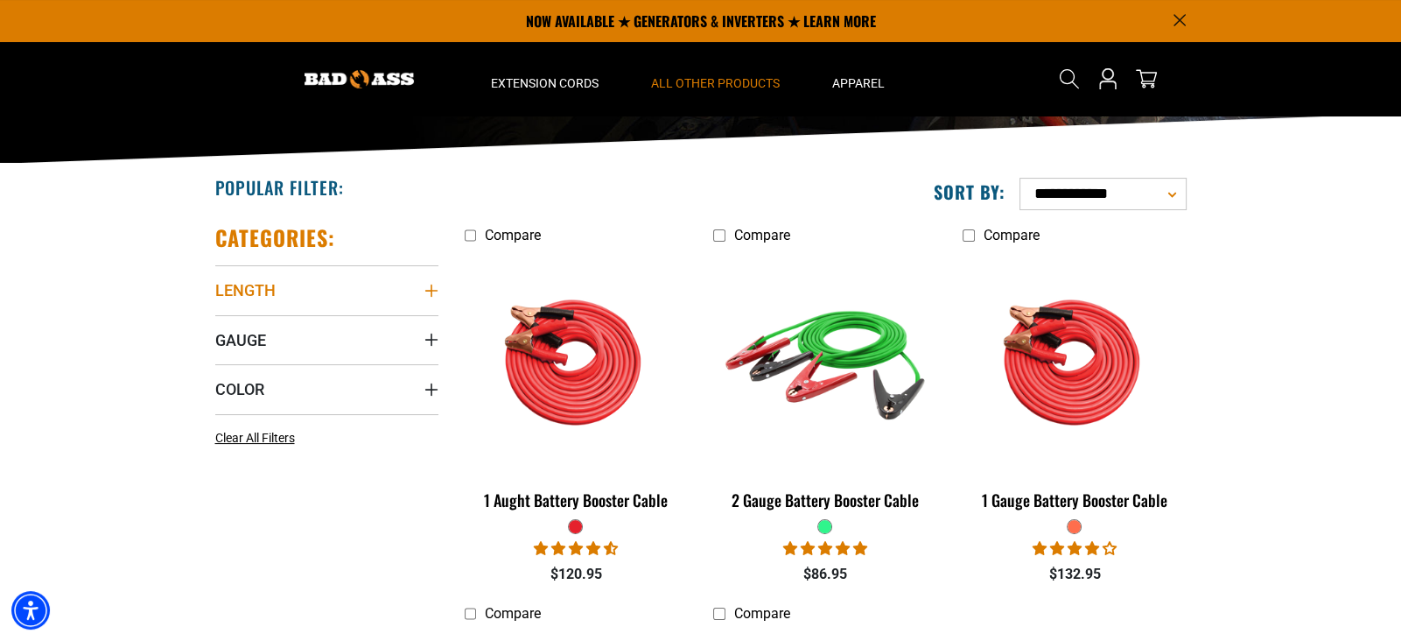
click at [387, 294] on summary "Length" at bounding box center [326, 289] width 223 height 49
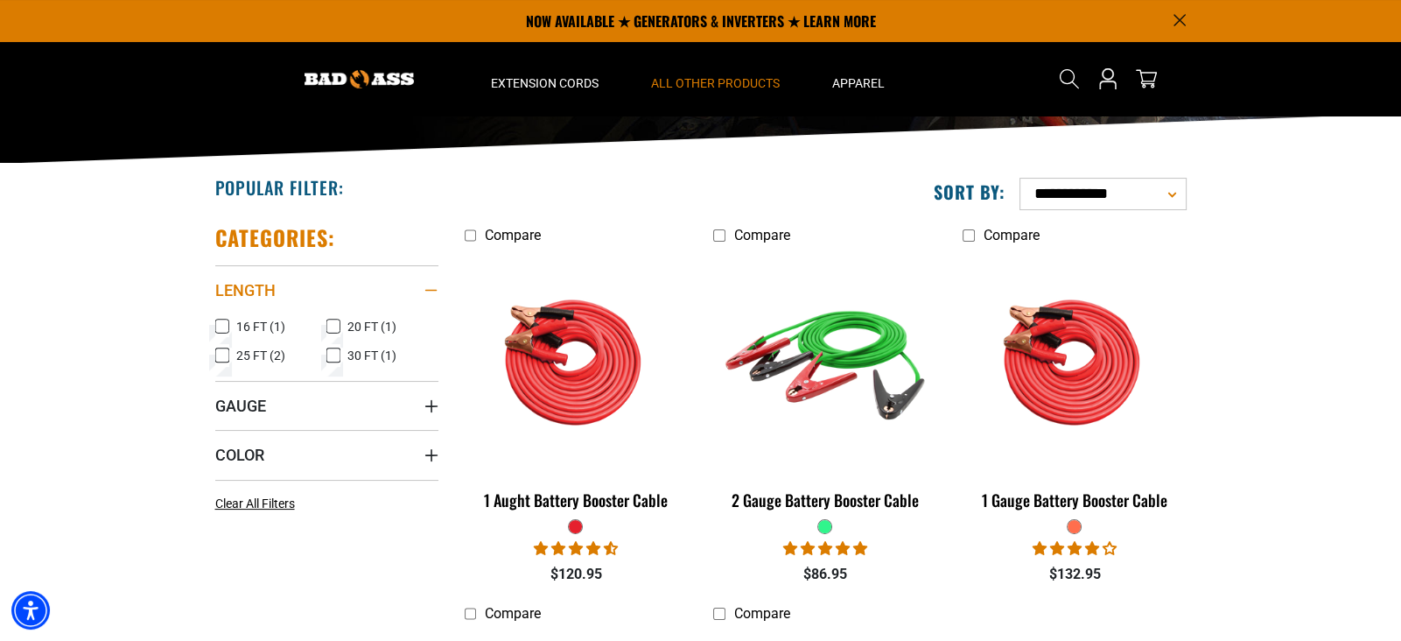
click at [390, 286] on summary "Length" at bounding box center [326, 289] width 223 height 49
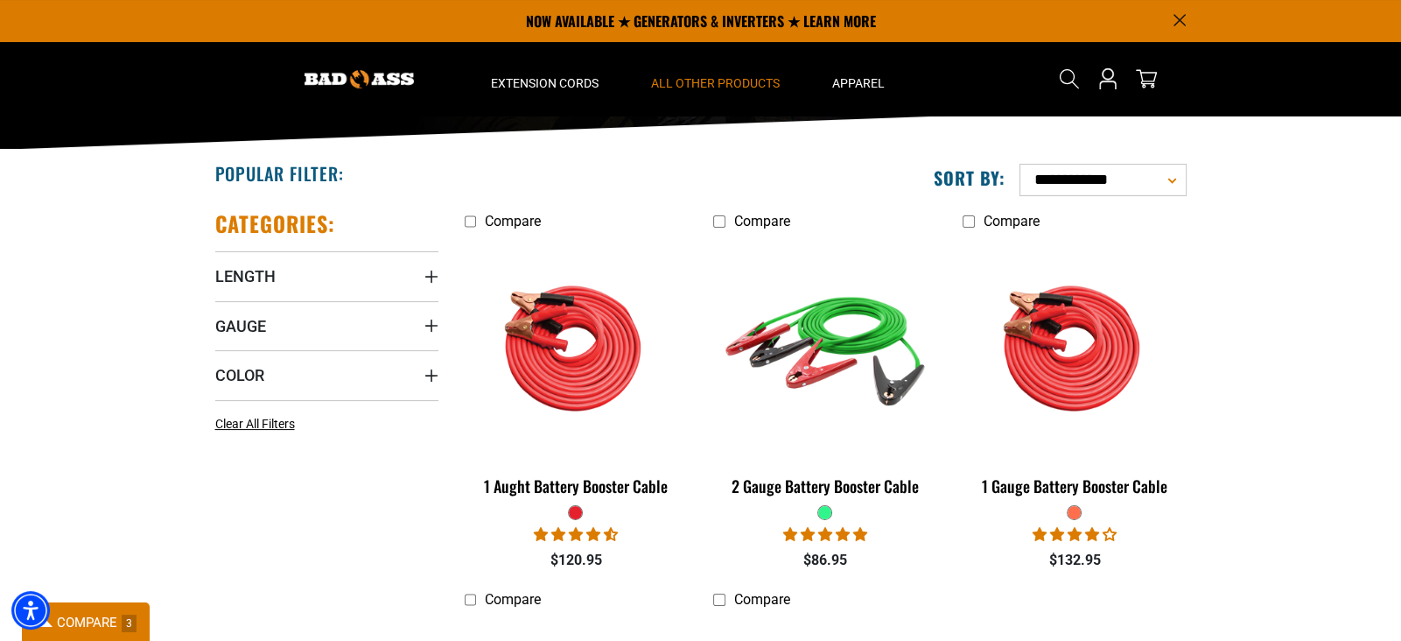
scroll to position [245, 0]
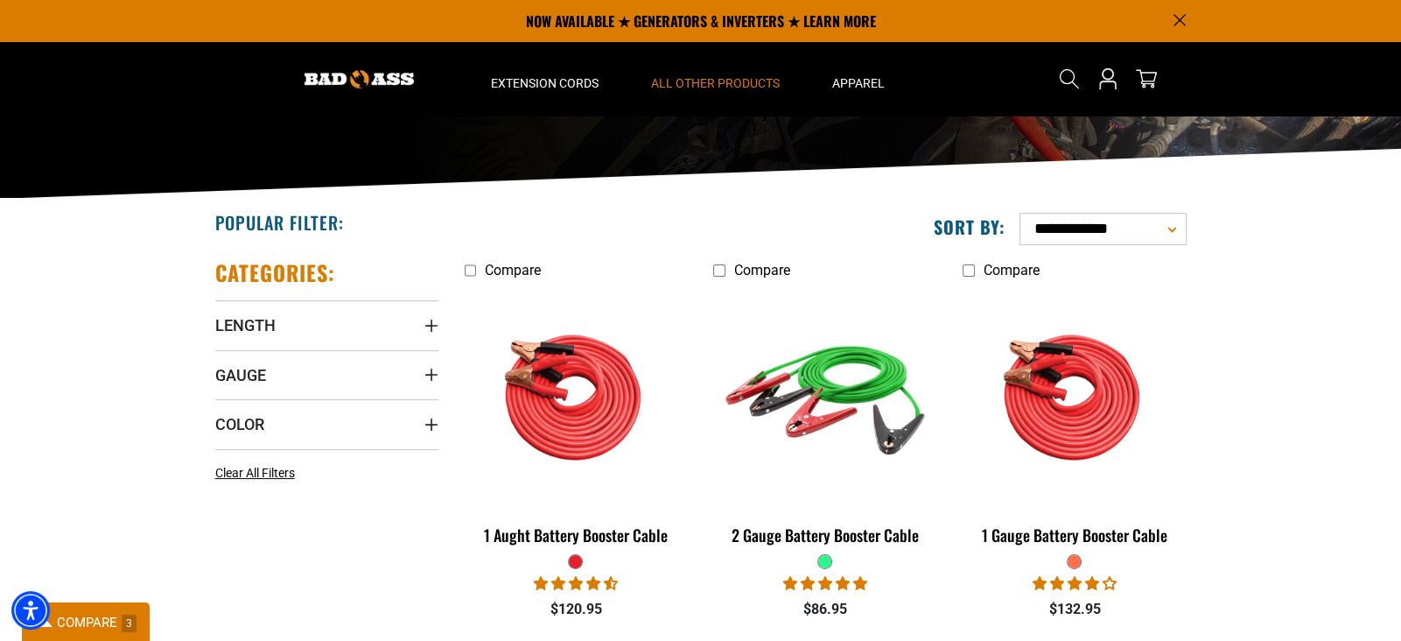
click at [522, 270] on span "Compare" at bounding box center [512, 270] width 56 height 17
click at [522, 269] on span "Compare" at bounding box center [512, 270] width 56 height 17
click at [1023, 268] on span "Compare" at bounding box center [1011, 270] width 56 height 17
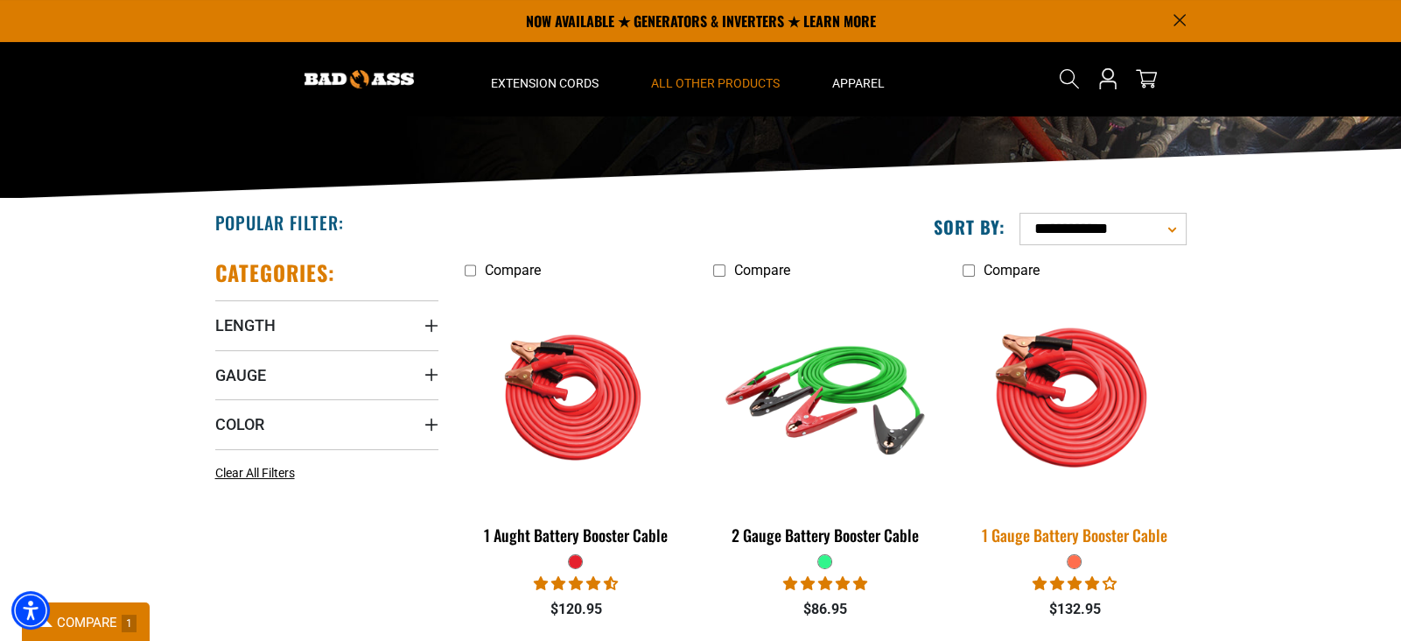
click at [1031, 368] on img at bounding box center [1074, 396] width 245 height 224
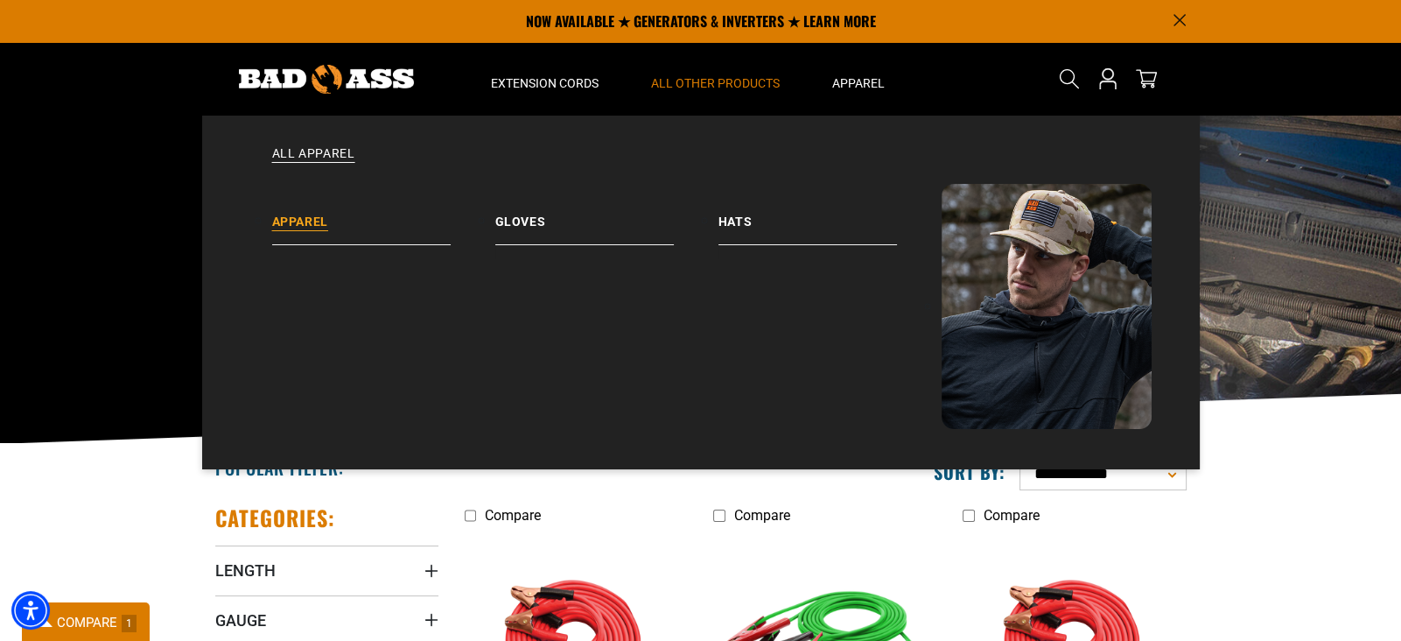
click at [317, 221] on link "Apparel" at bounding box center [383, 214] width 223 height 61
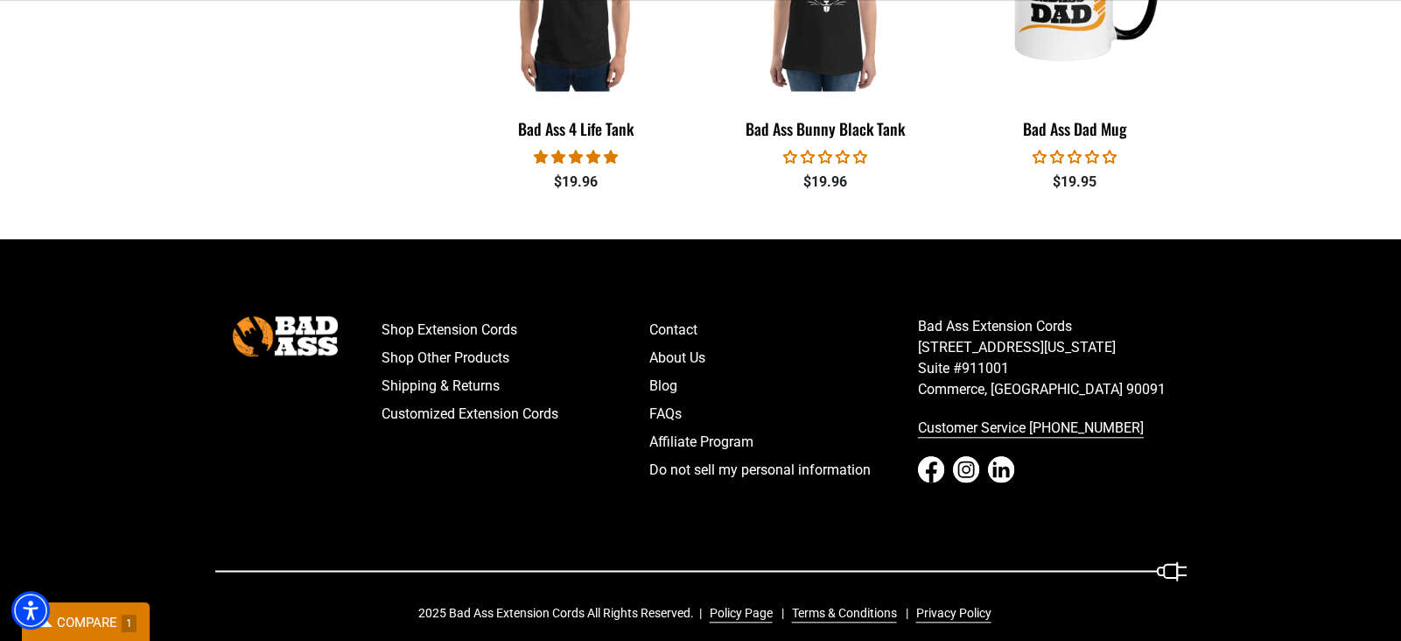
scroll to position [2215, 0]
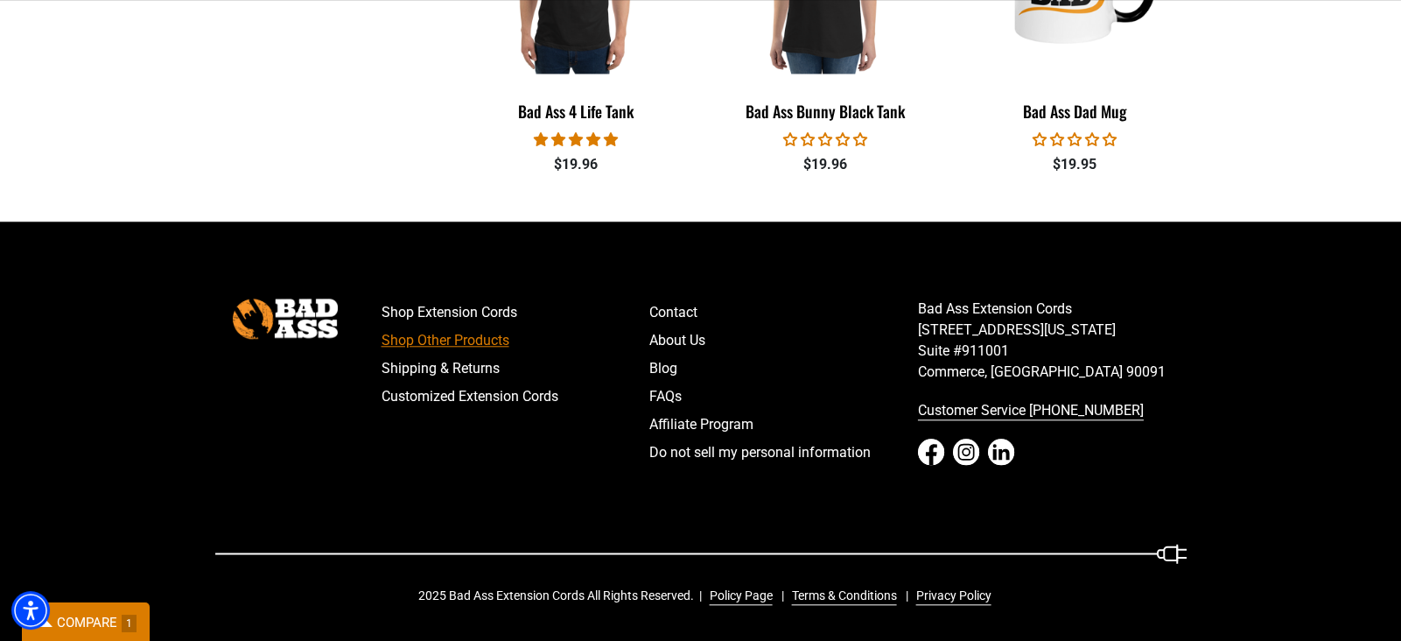
click at [467, 345] on link "Shop Other Products" at bounding box center [516, 340] width 269 height 28
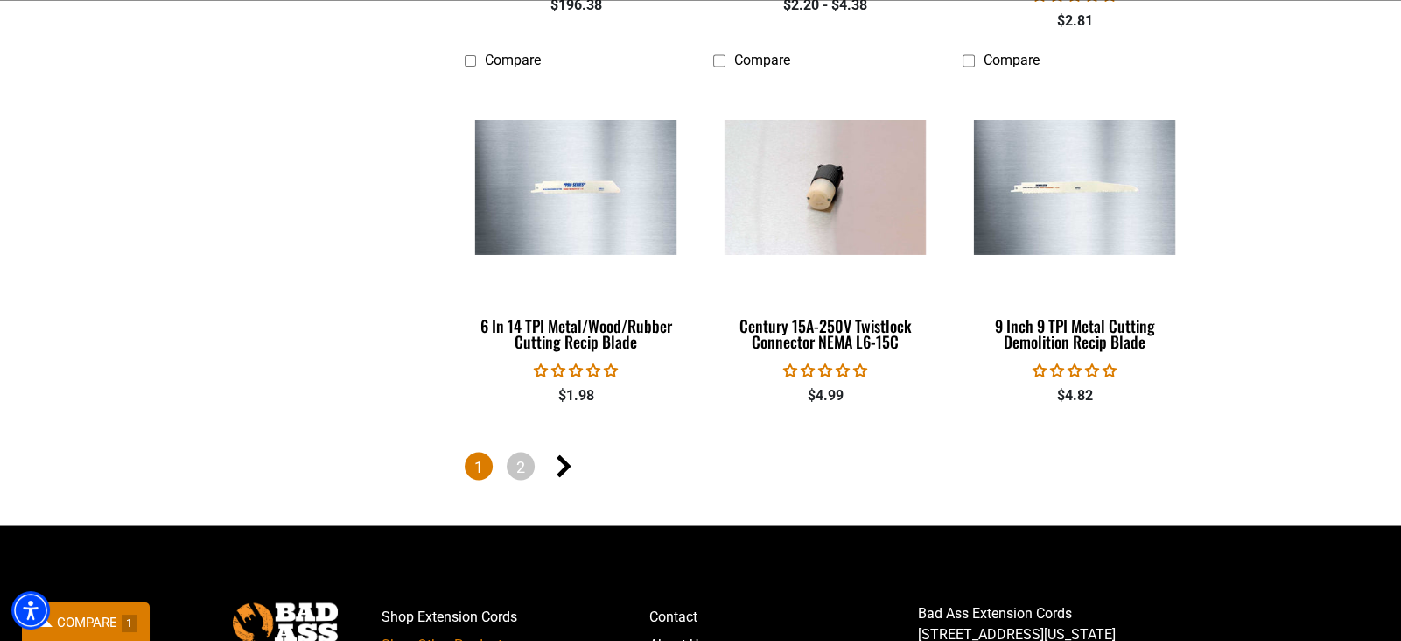
scroll to position [3885, 0]
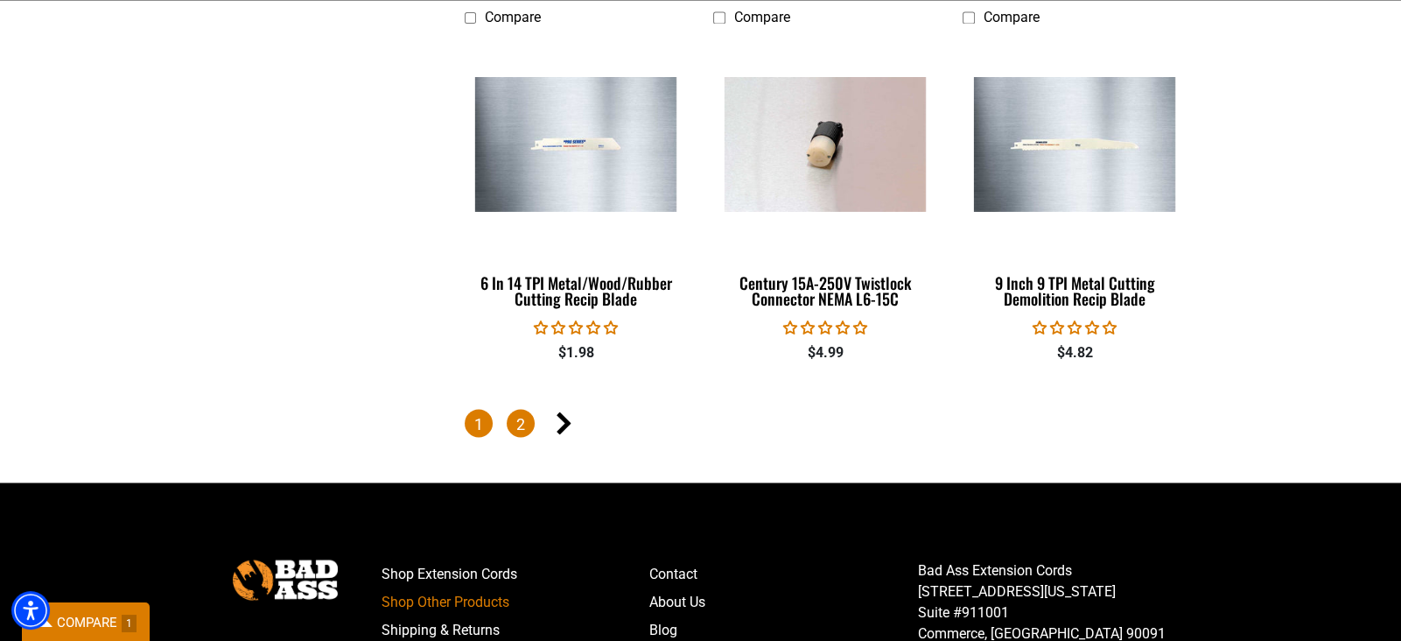
click at [515, 423] on link "2" at bounding box center [521, 423] width 28 height 28
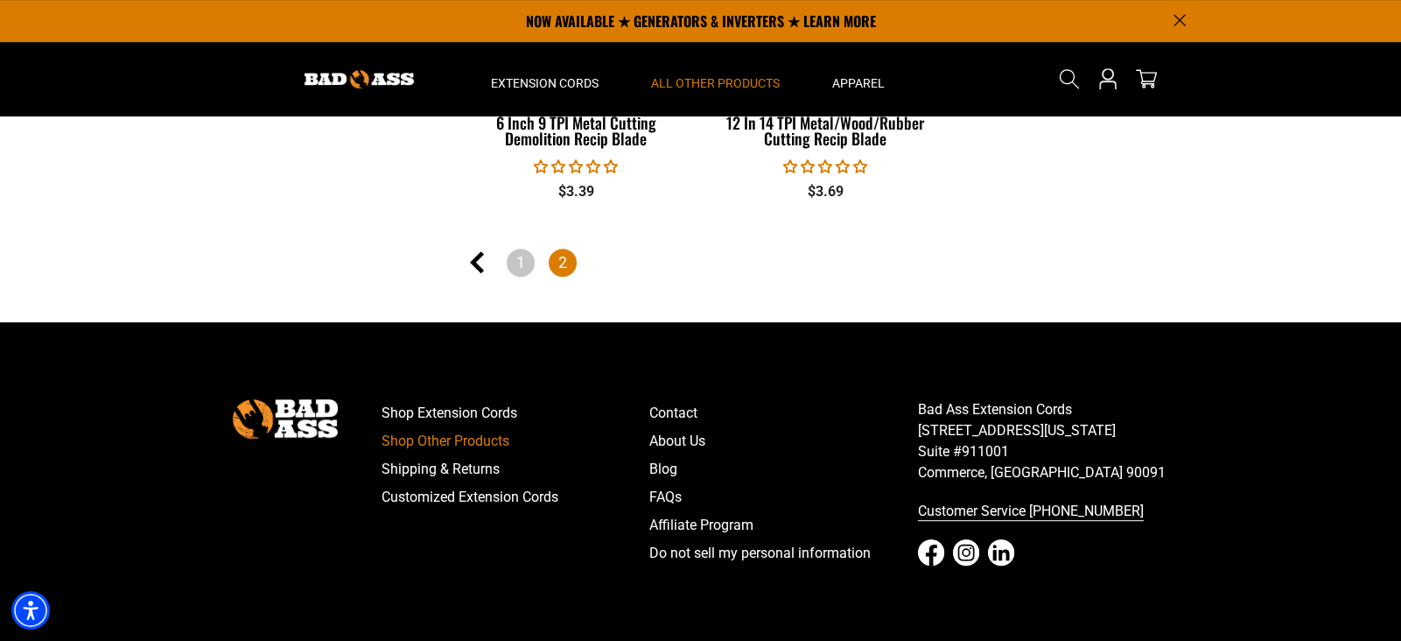
scroll to position [997, 0]
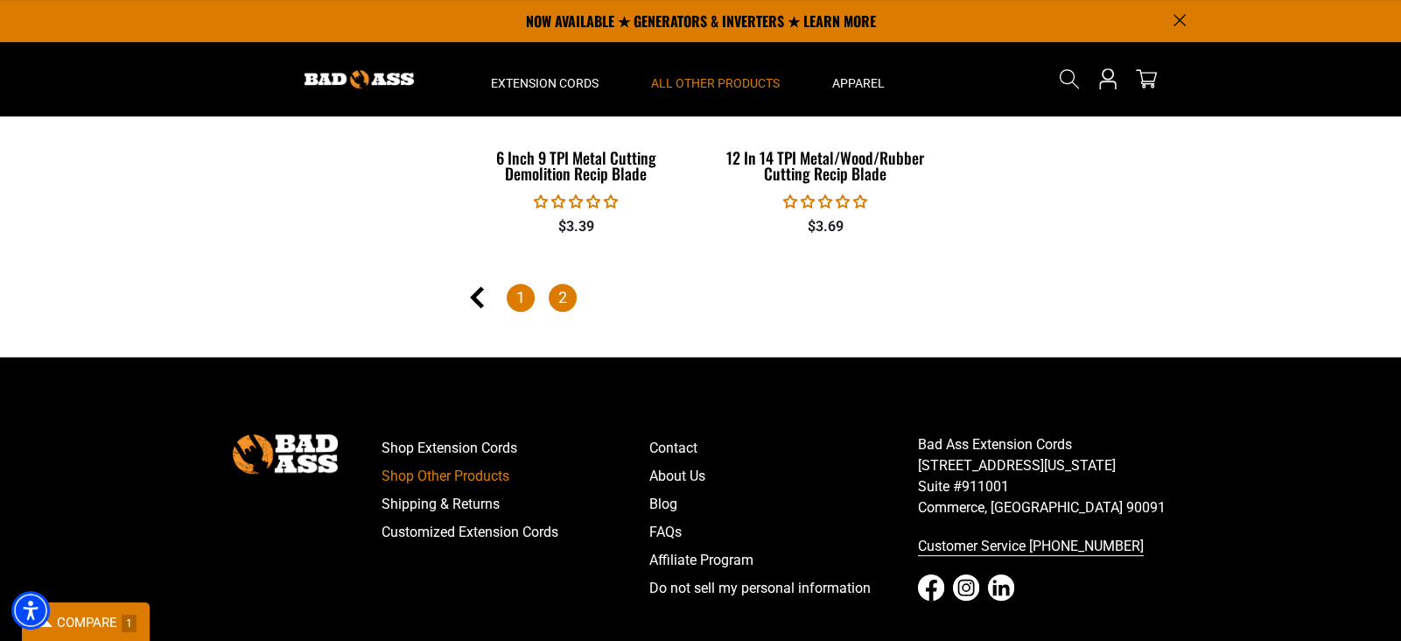
click at [520, 297] on link "1" at bounding box center [521, 298] width 28 height 28
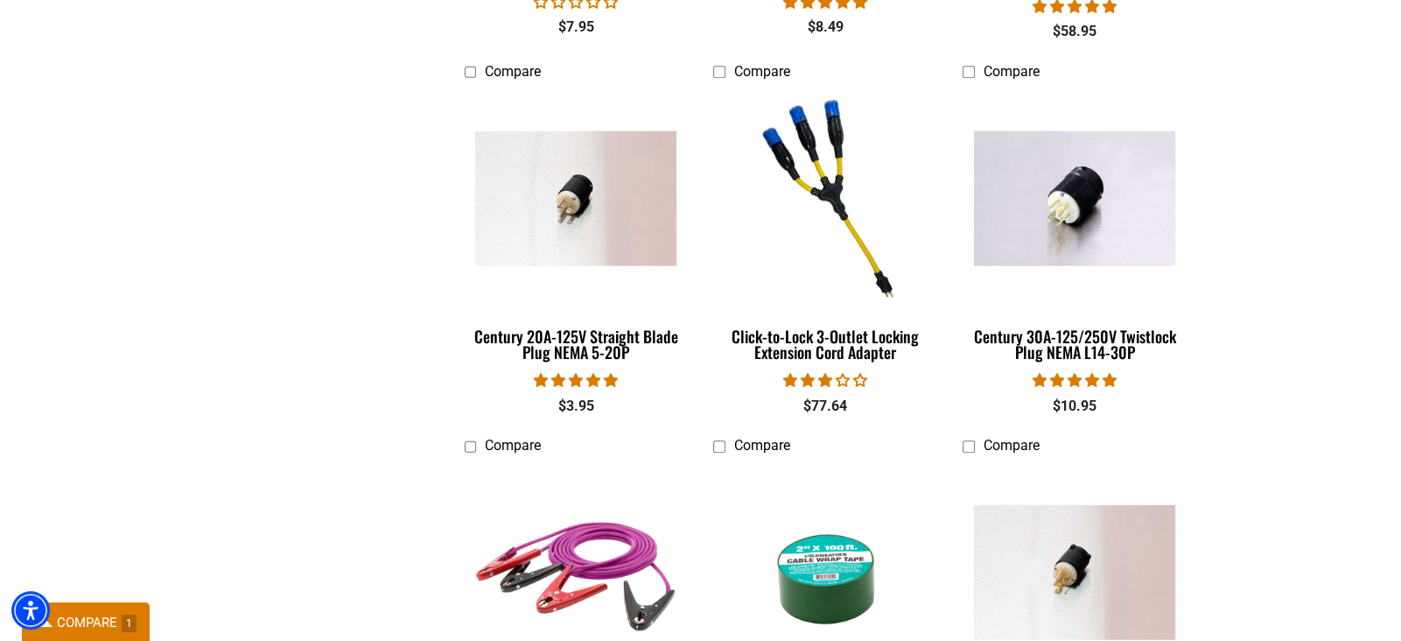
scroll to position [1609, 0]
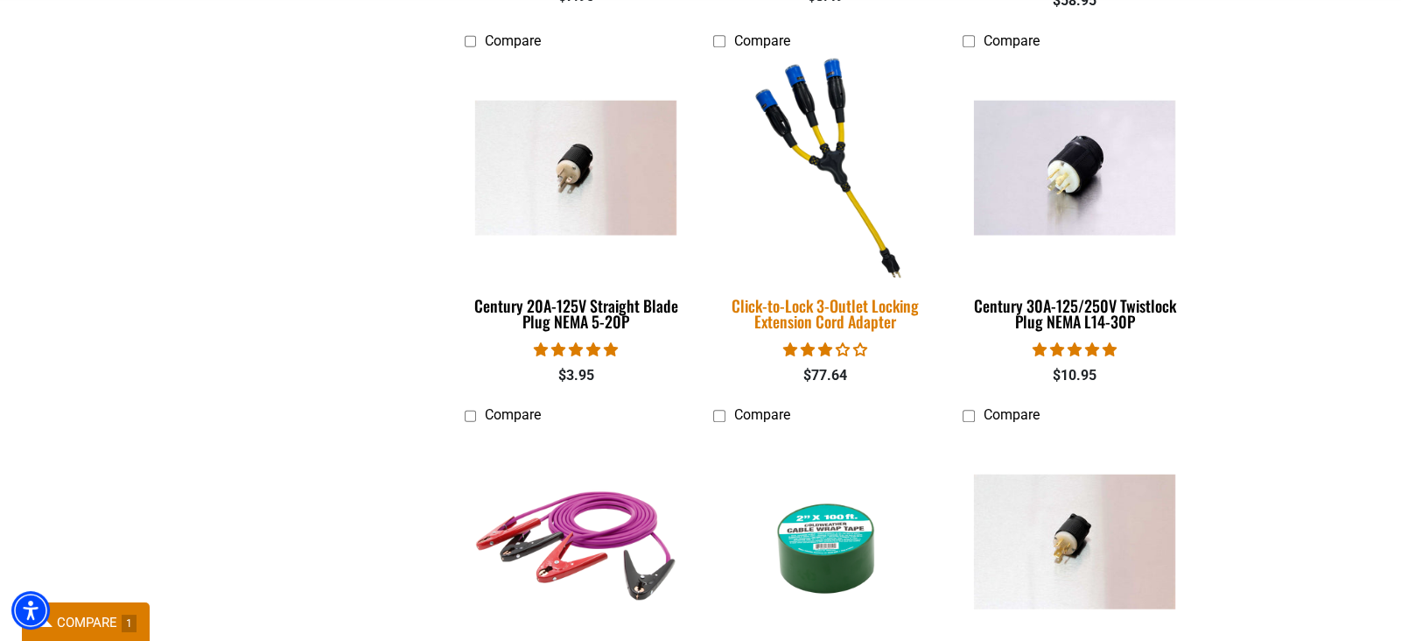
click at [851, 305] on div "Click-to-Lock 3-Outlet Locking Extension Cord Adapter" at bounding box center [824, 314] width 223 height 32
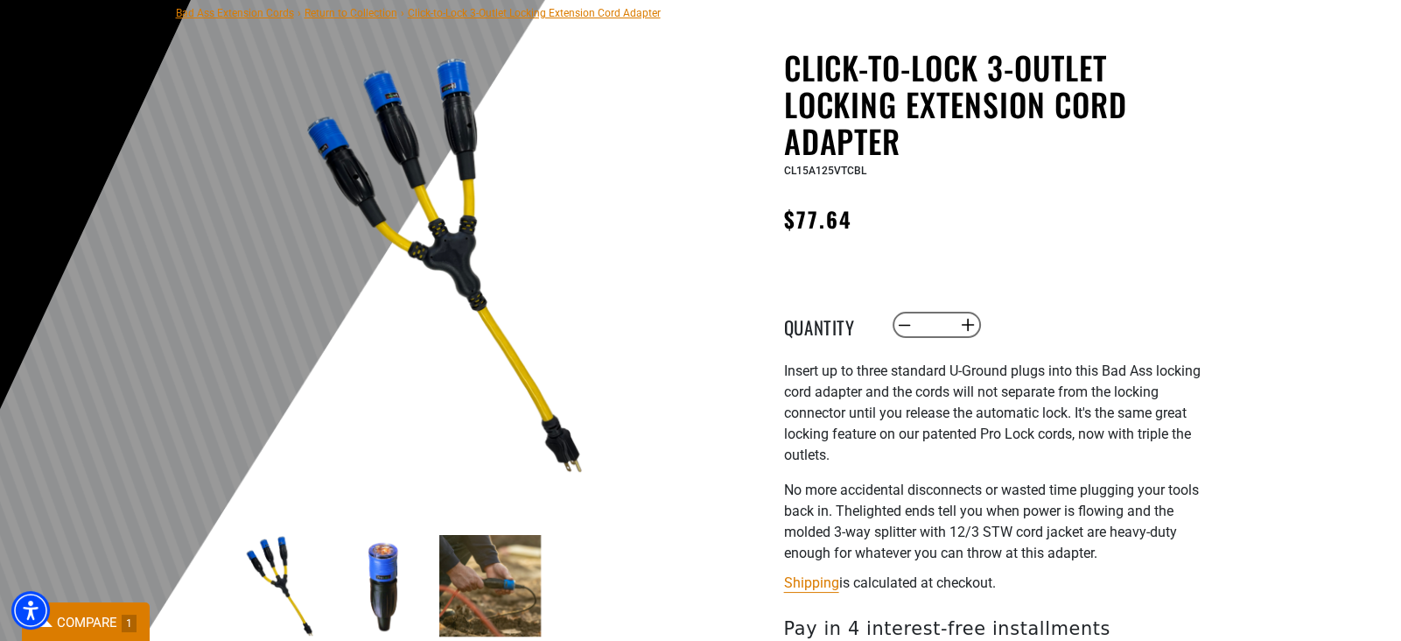
scroll to position [280, 0]
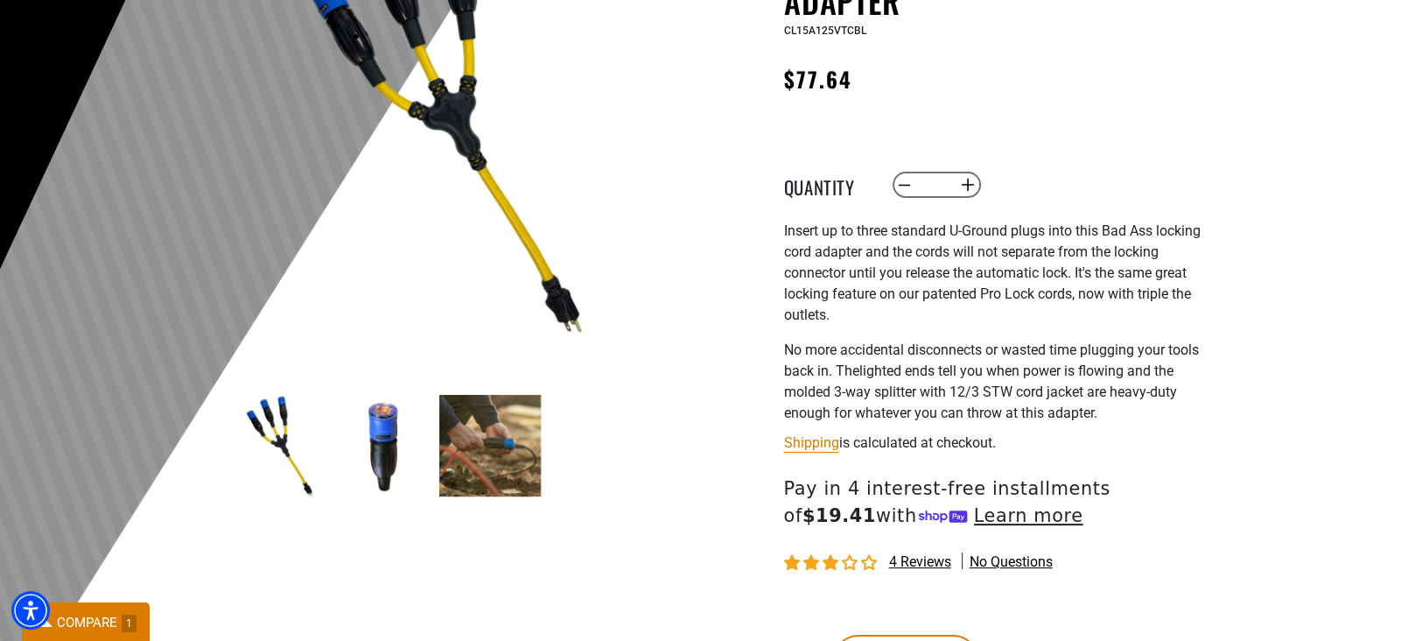
click at [496, 428] on img at bounding box center [490, 446] width 102 height 102
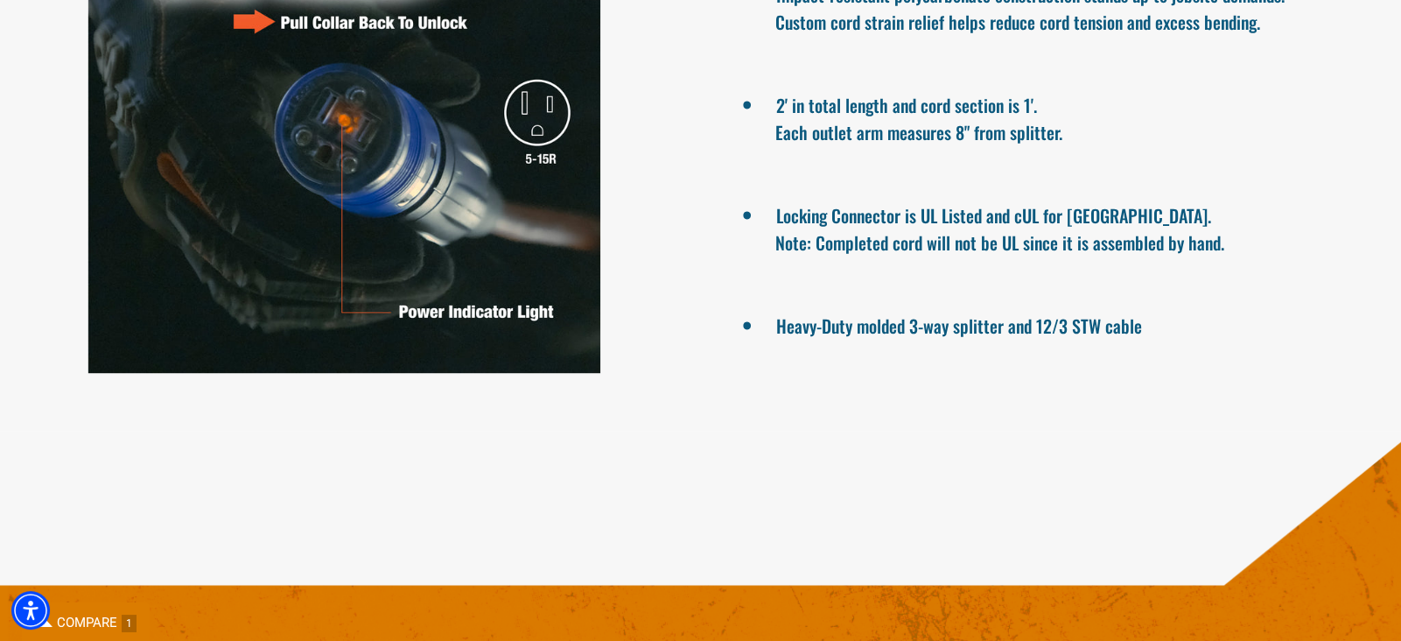
scroll to position [1364, 0]
